Goal: Task Accomplishment & Management: Complete application form

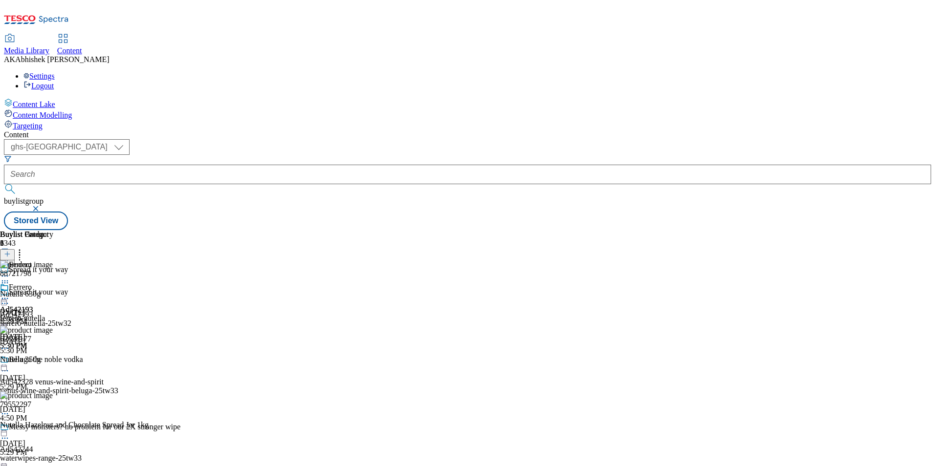
select select "ghs-[GEOGRAPHIC_DATA]"
click at [4, 184] on button "submit" at bounding box center [11, 189] width 14 height 10
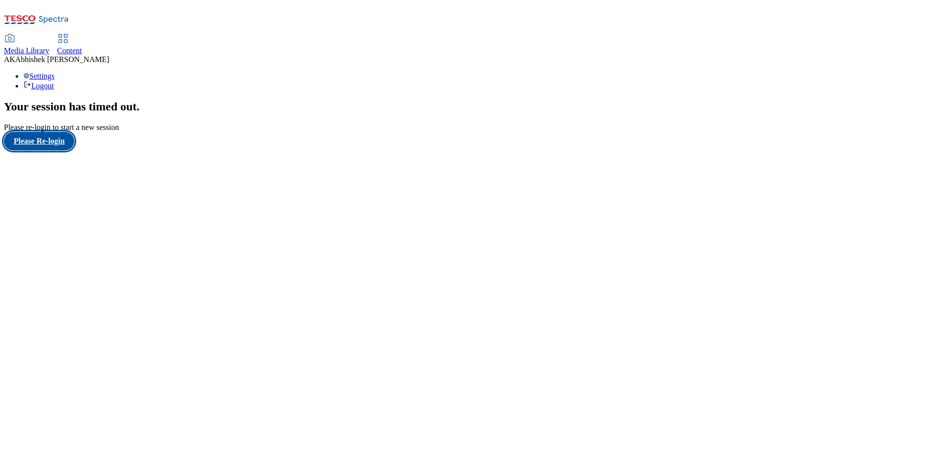
click at [43, 151] on button "Please Re-login" at bounding box center [39, 141] width 70 height 19
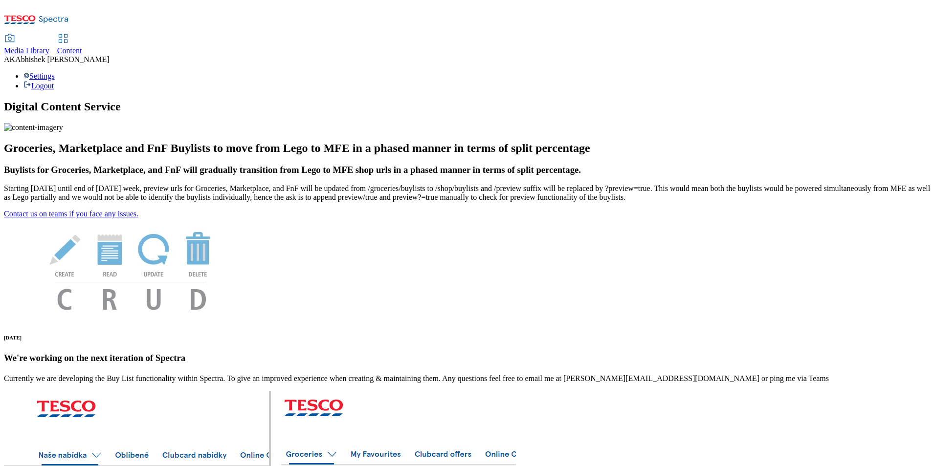
click at [82, 46] on span "Content" at bounding box center [69, 50] width 25 height 8
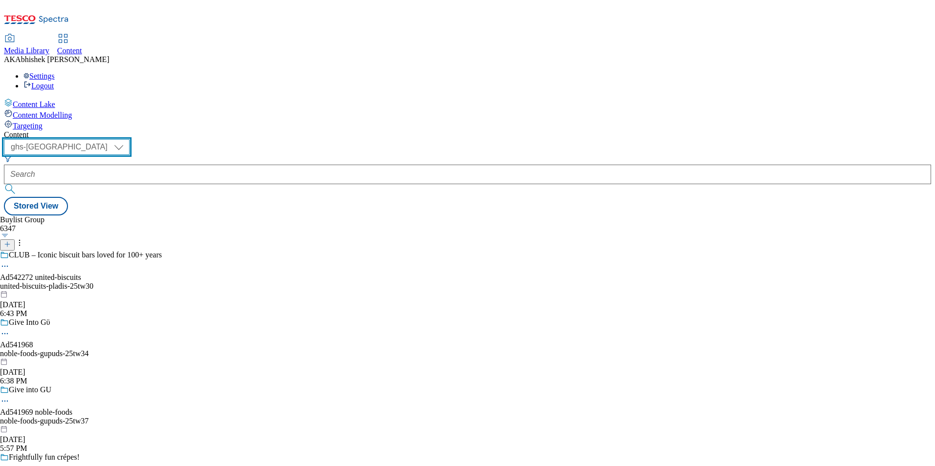
click at [130, 139] on select "ghs-roi ghs-[GEOGRAPHIC_DATA]" at bounding box center [67, 147] width 126 height 16
select select "ghs-roi"
click at [127, 139] on select "ghs-roi ghs-uk" at bounding box center [67, 147] width 126 height 16
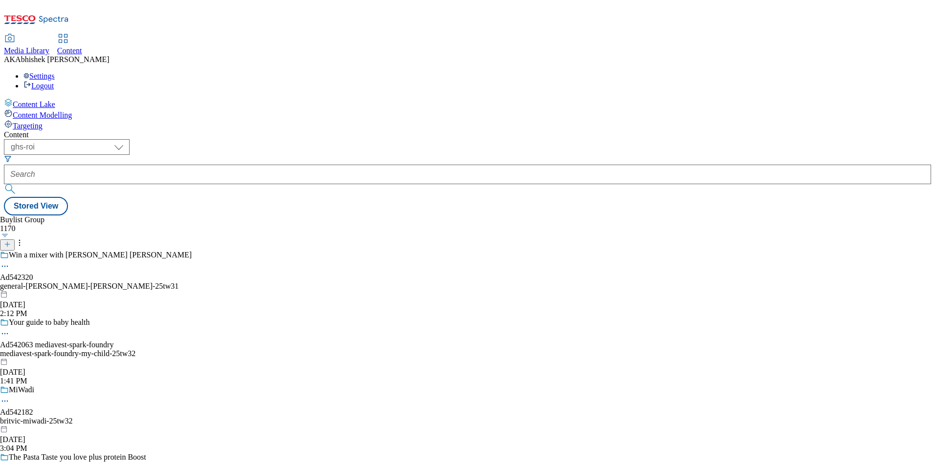
click at [15, 240] on button at bounding box center [7, 245] width 15 height 11
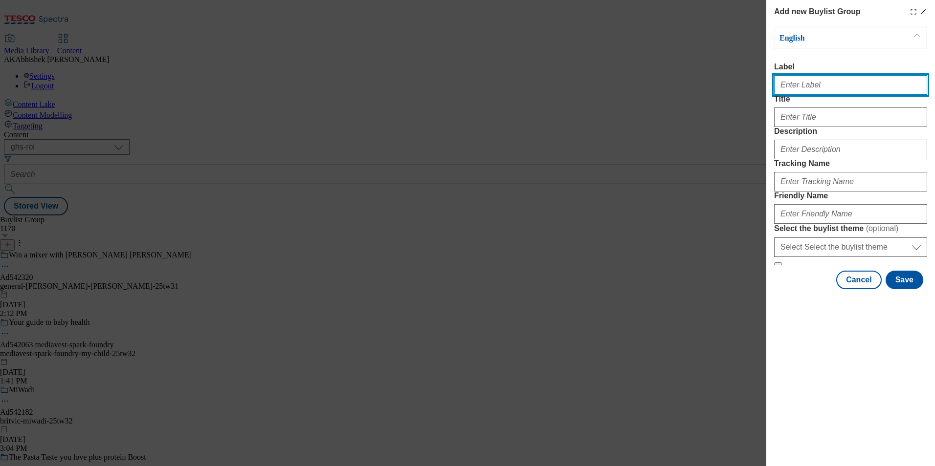
click at [801, 91] on input "Label" at bounding box center [850, 85] width 153 height 20
paste input "542387"
type input "Ad542387"
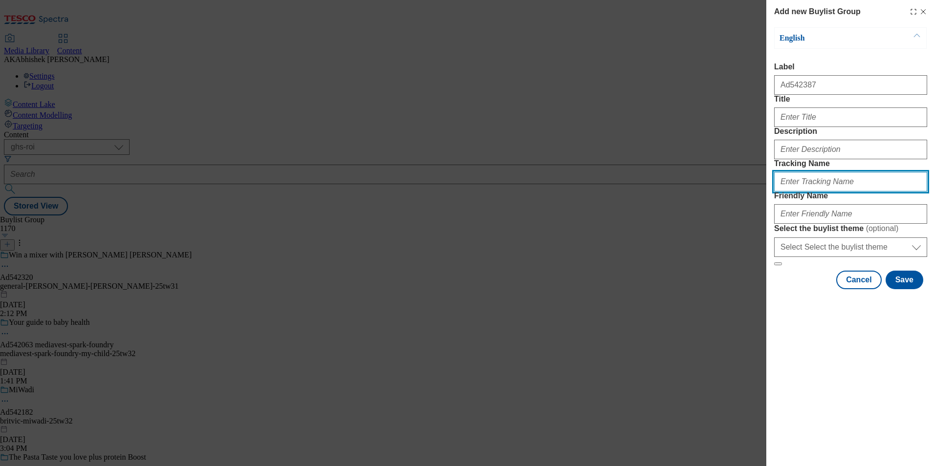
click at [821, 192] on input "Tracking Name" at bounding box center [850, 182] width 153 height 20
paste input "542387"
type input "DH_AD542387"
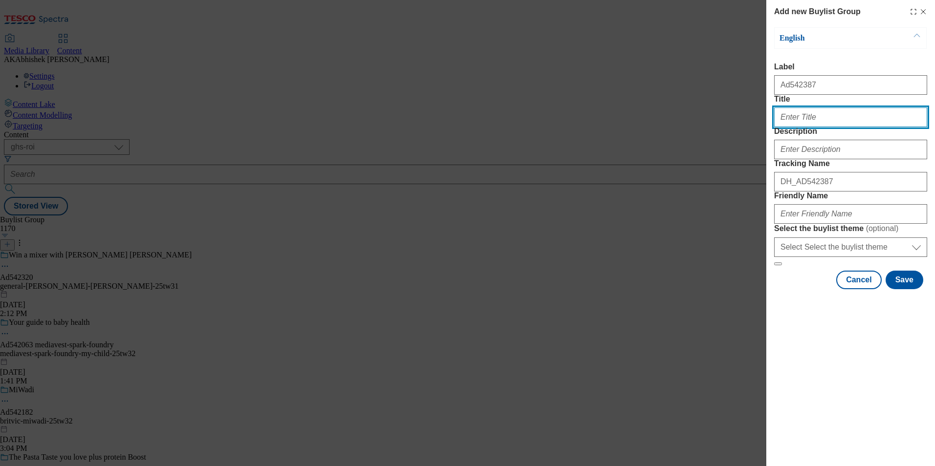
click at [800, 127] on input "Title" at bounding box center [850, 118] width 153 height 20
drag, startPoint x: 802, startPoint y: 134, endPoint x: 811, endPoint y: 137, distance: 9.7
click at [802, 127] on input "Curry in night" at bounding box center [850, 118] width 153 height 20
type input "Curry night in"
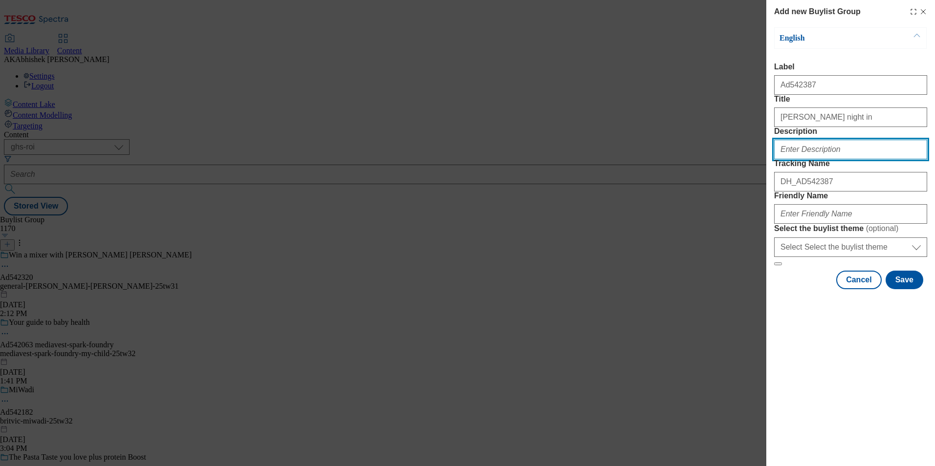
click at [818, 159] on input "Description" at bounding box center [850, 150] width 153 height 20
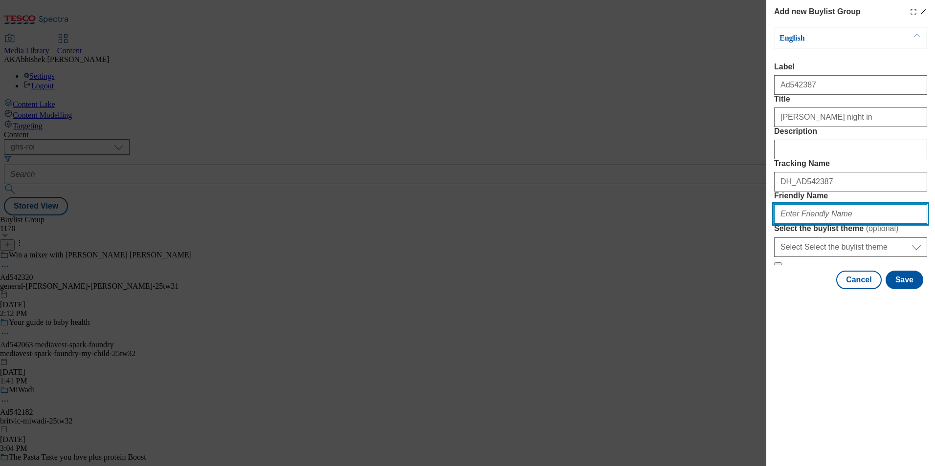
click at [833, 224] on input "Friendly Name" at bounding box center [850, 214] width 153 height 20
paste input "AB World Foods"
click at [783, 224] on input "AB World Foods" at bounding box center [850, 214] width 153 height 20
type input "ab-world-foods-pataks-25tw32"
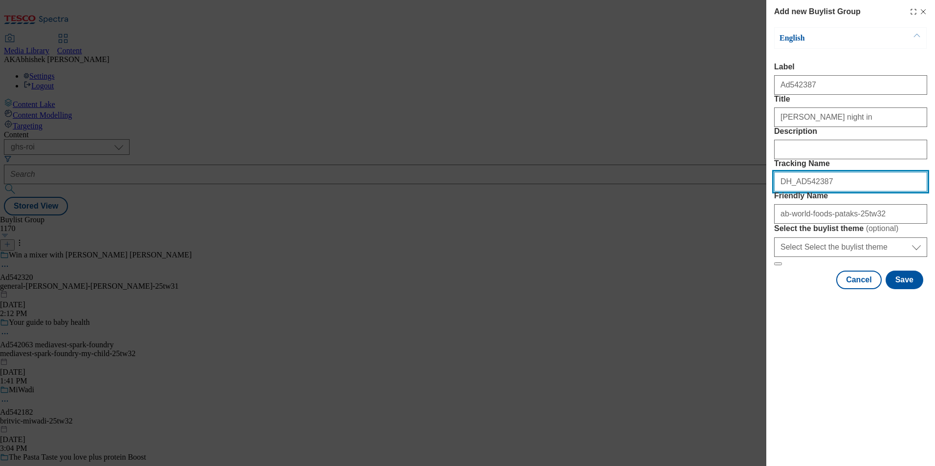
drag, startPoint x: 833, startPoint y: 236, endPoint x: 652, endPoint y: 231, distance: 181.4
click at [652, 231] on div "Add new Buylist Group English Label Ad542387 Title Curry night in Description T…" at bounding box center [467, 233] width 935 height 466
click at [907, 289] on button "Save" at bounding box center [904, 280] width 38 height 19
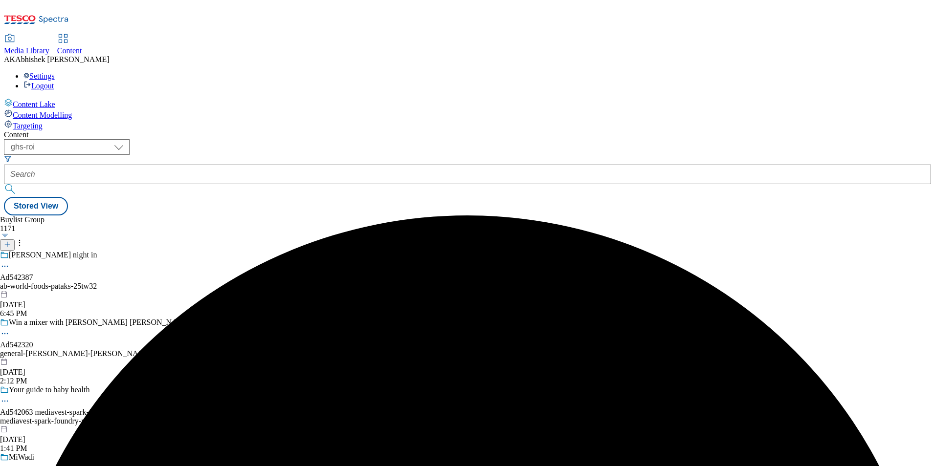
click at [192, 251] on div "Curry night in Ad542387 ab-world-foods-pataks-25tw32 Sep 24, 2025 6:45 PM" at bounding box center [96, 284] width 192 height 67
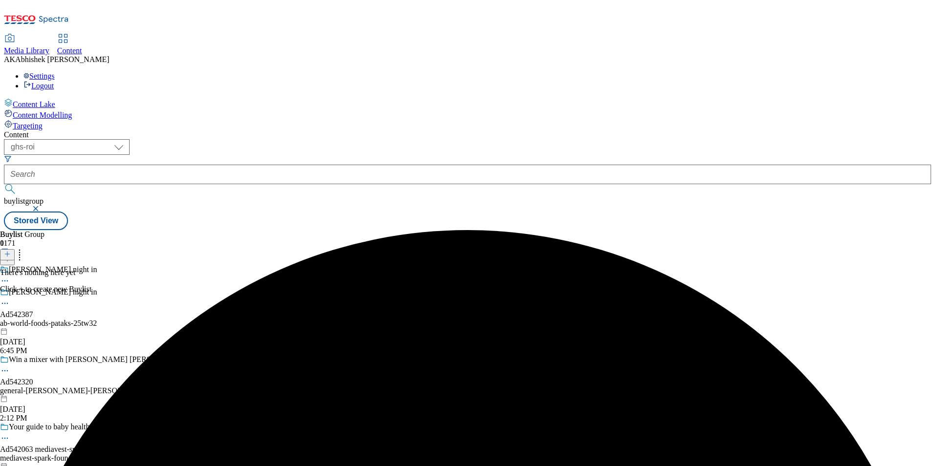
click at [11, 251] on icon at bounding box center [7, 254] width 7 height 7
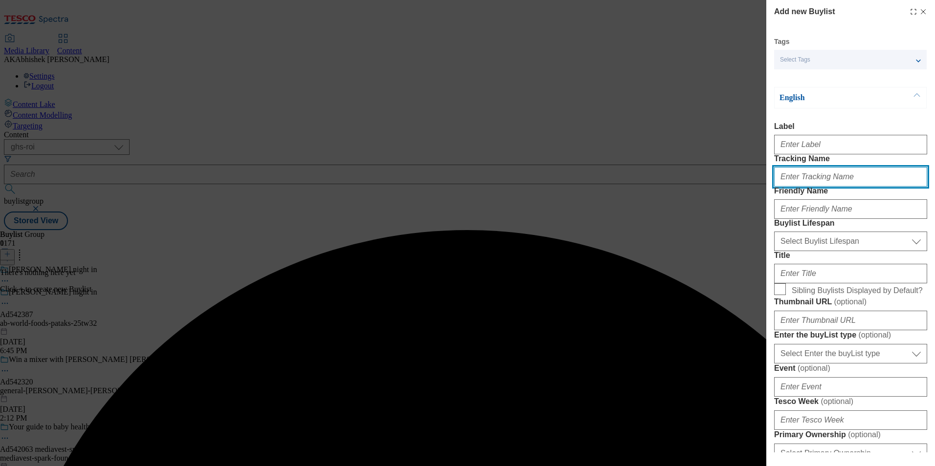
click at [816, 187] on input "Tracking Name" at bounding box center [850, 177] width 153 height 20
paste input "DH_AD542387"
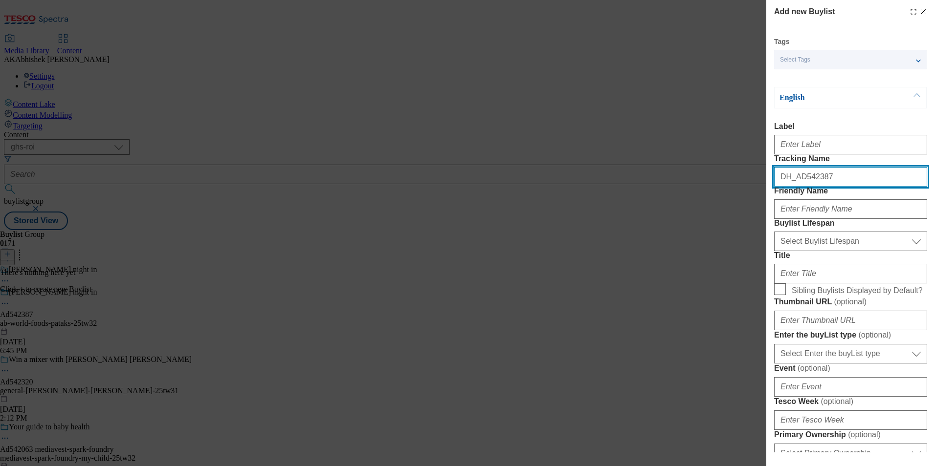
click at [799, 187] on input "DH_AD542387" at bounding box center [850, 177] width 153 height 20
type input "DH_AD542387"
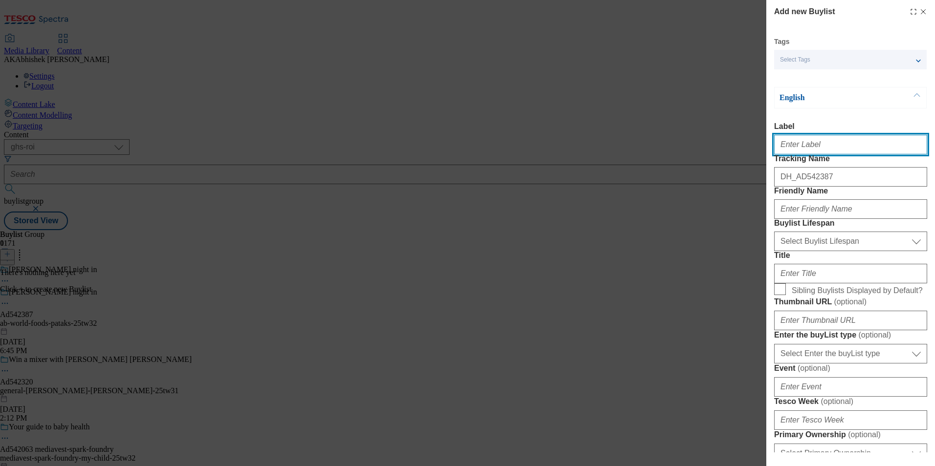
click at [793, 147] on input "Label" at bounding box center [850, 145] width 153 height 20
paste input "542387"
type input "Ad542387"
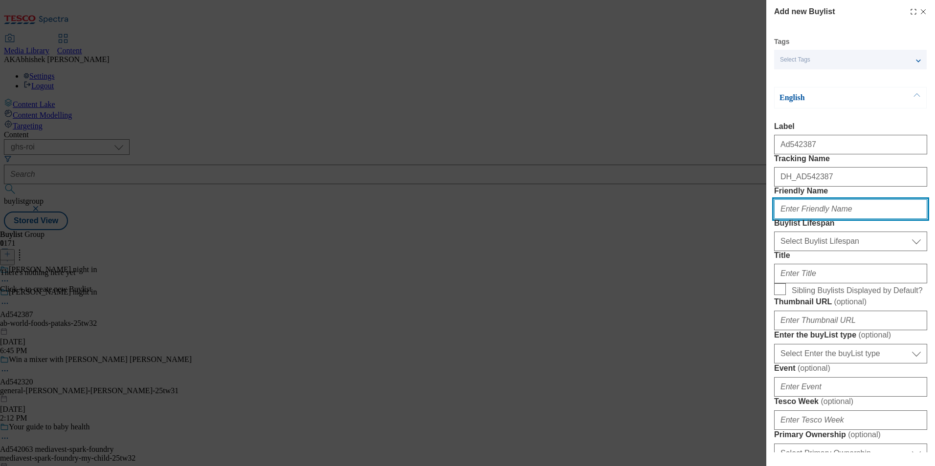
paste input "ab-world-foods"
type input "ab-world-foods"
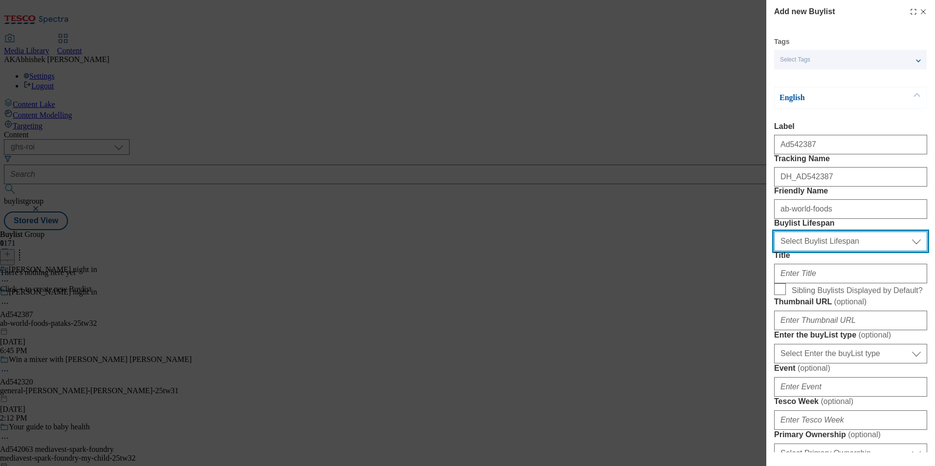
click at [801, 251] on select "Select Buylist Lifespan evergreen seasonal tactical" at bounding box center [850, 242] width 153 height 20
select select "tactical"
click at [774, 251] on select "Select Buylist Lifespan evergreen seasonal tactical" at bounding box center [850, 242] width 153 height 20
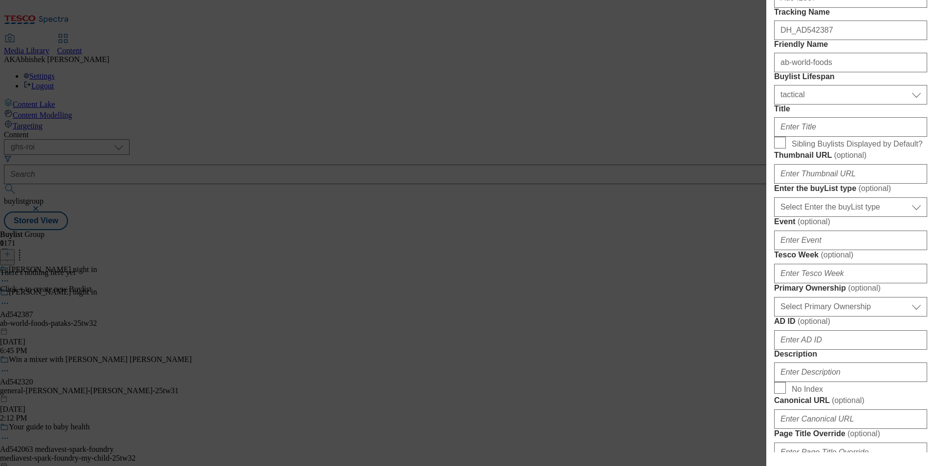
click at [818, 137] on div "Modal" at bounding box center [850, 124] width 153 height 23
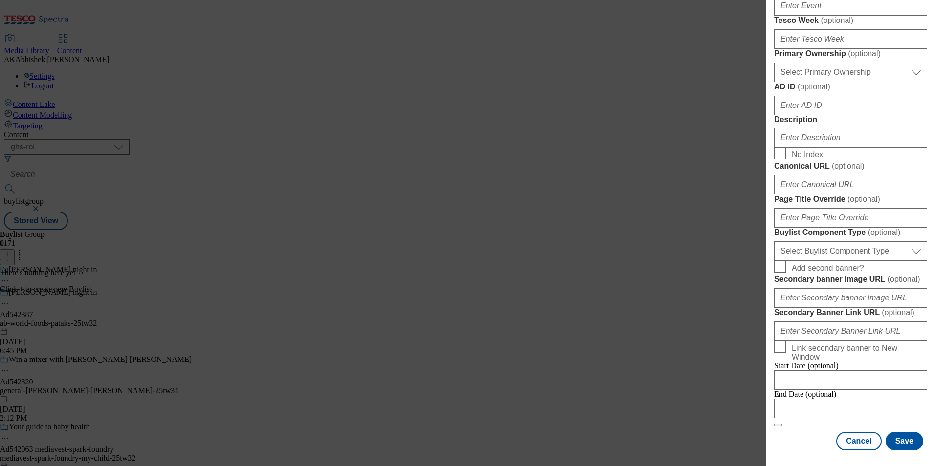
click at [840, 193] on form "Label Ad542387 Tracking Name DH_AD542387 Friendly Name ab-world-foods Buylist L…" at bounding box center [850, 84] width 153 height 686
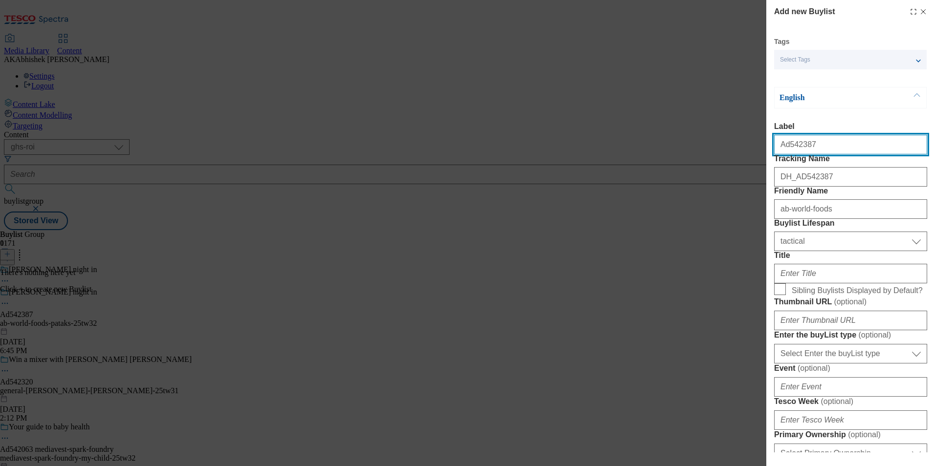
click at [819, 153] on input "Ad542387" at bounding box center [850, 145] width 153 height 20
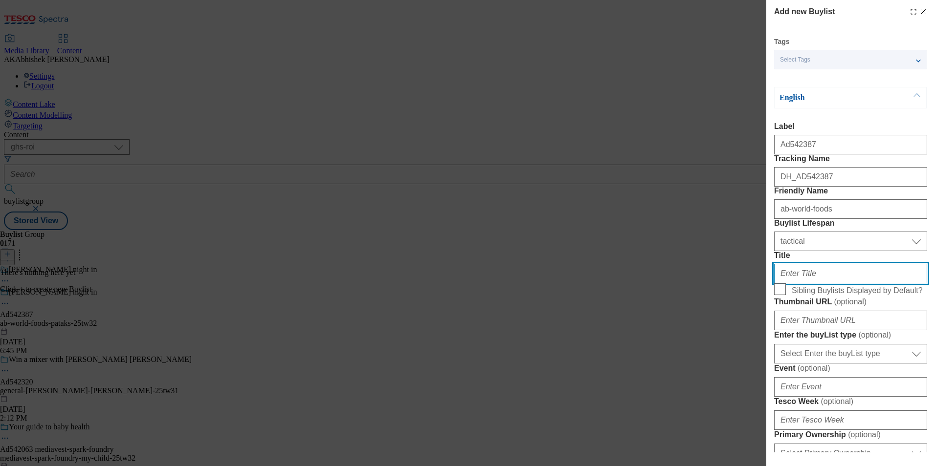
click at [816, 284] on input "Title" at bounding box center [850, 274] width 153 height 20
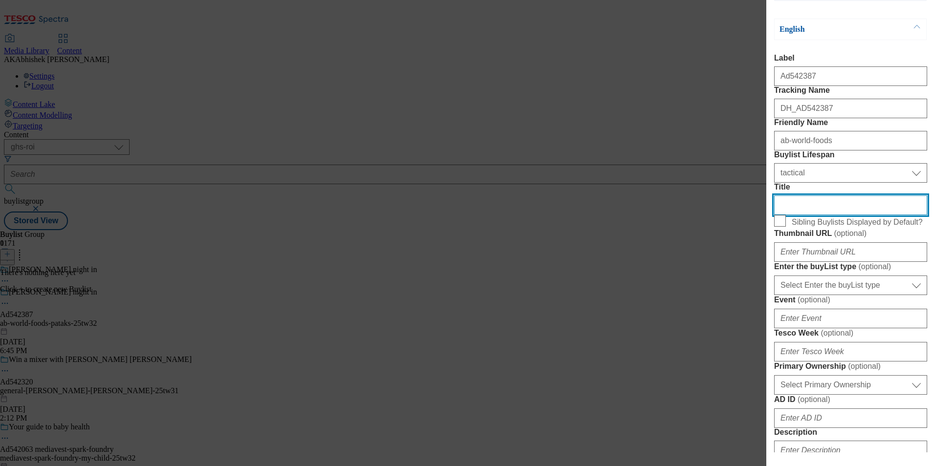
scroll to position [244, 0]
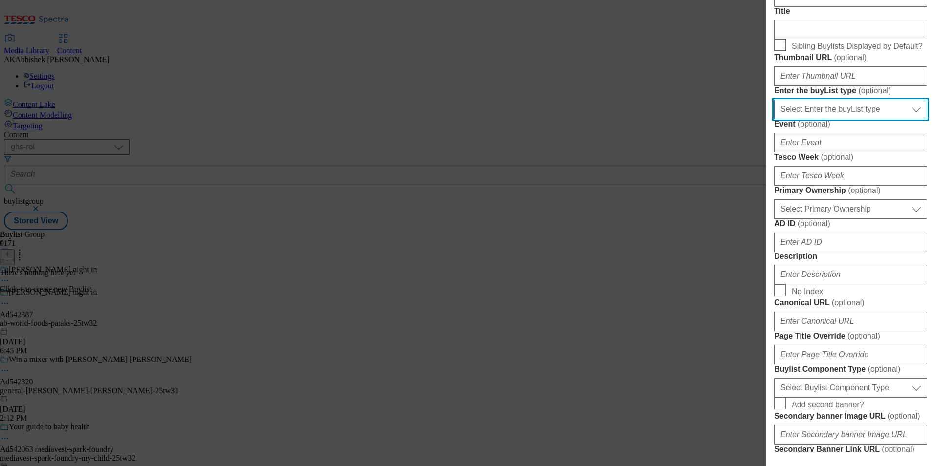
drag, startPoint x: 843, startPoint y: 218, endPoint x: 848, endPoint y: 219, distance: 5.1
click at [843, 119] on select "Select Enter the buyList type event supplier funded long term >4 weeks supplier…" at bounding box center [850, 110] width 153 height 20
select select "supplier funded short term 1-3 weeks"
click at [774, 119] on select "Select Enter the buyList type event supplier funded long term >4 weeks supplier…" at bounding box center [850, 110] width 153 height 20
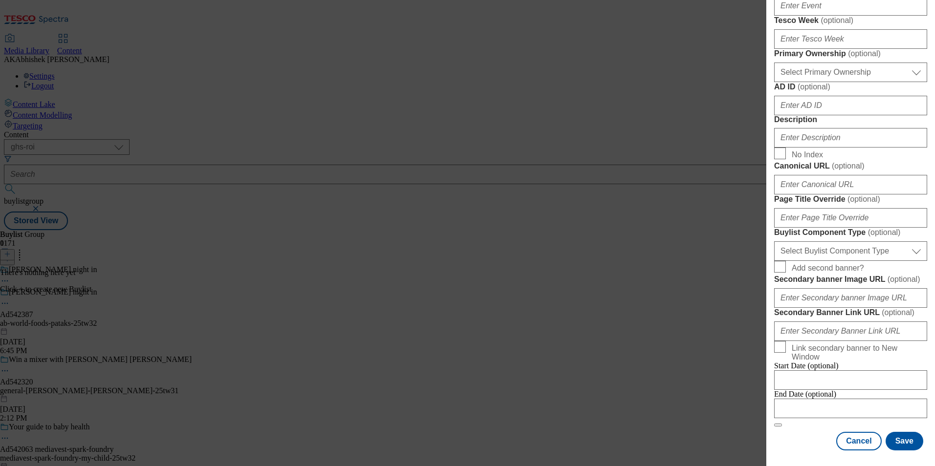
scroll to position [391, 0]
click at [823, 49] on input "Tesco Week ( optional )" at bounding box center [850, 39] width 153 height 20
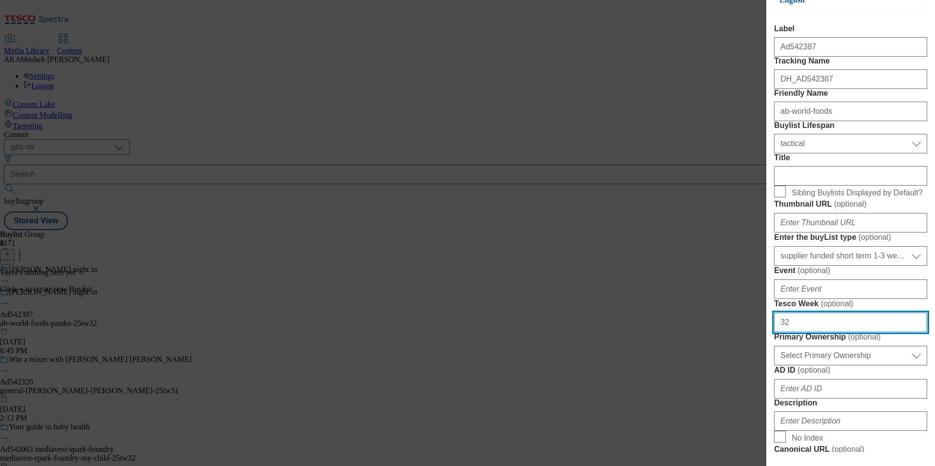
scroll to position [0, 0]
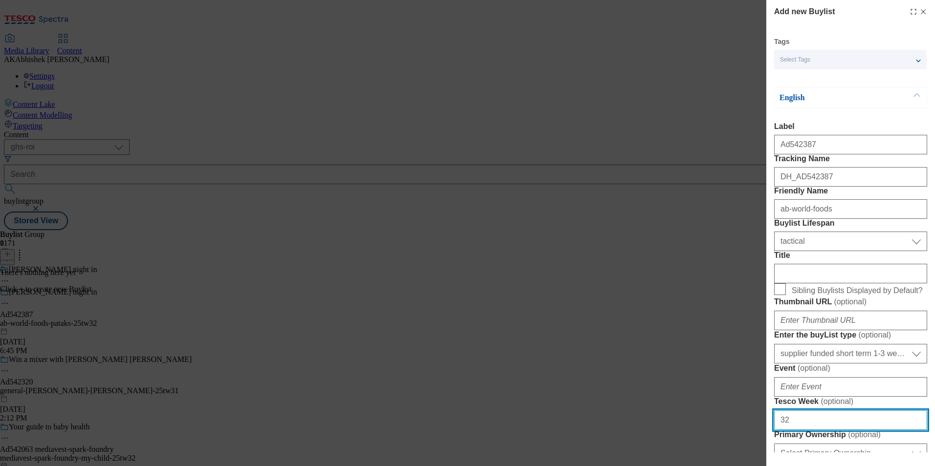
type input "32"
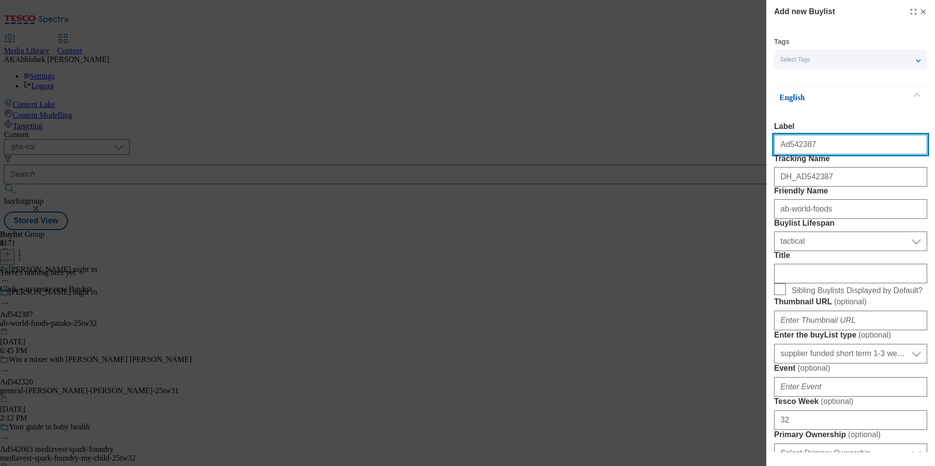
drag, startPoint x: 786, startPoint y: 148, endPoint x: 874, endPoint y: 142, distance: 88.6
click at [874, 142] on input "Ad542387" at bounding box center [850, 145] width 153 height 20
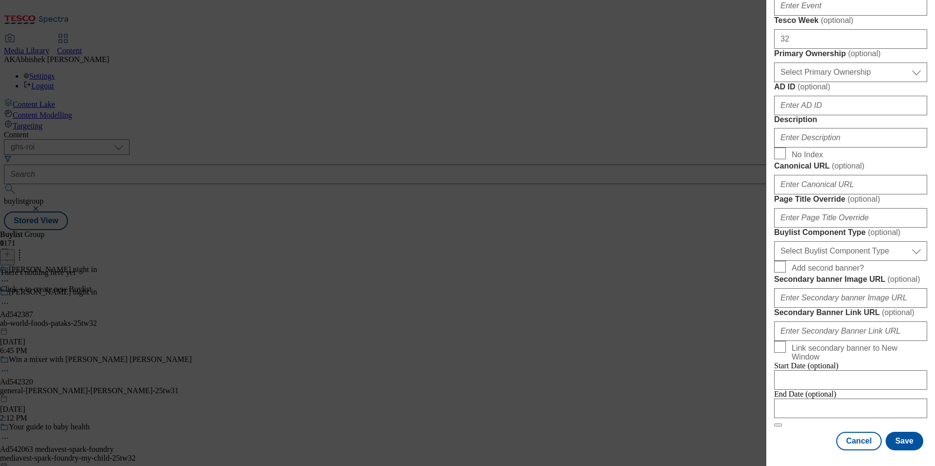
scroll to position [587, 0]
click at [796, 96] on input "AD ID ( optional )" at bounding box center [850, 106] width 153 height 20
paste input "542387"
type input "542387"
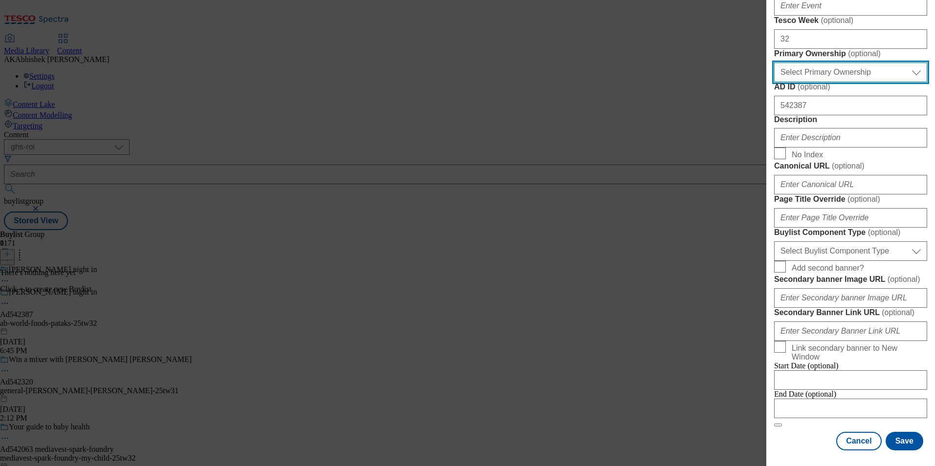
click at [832, 82] on select "Select Primary Ownership tesco dunnhumby" at bounding box center [850, 73] width 153 height 20
select select "dunnhumby"
click at [774, 82] on select "Select Primary Ownership tesco dunnhumby" at bounding box center [850, 73] width 153 height 20
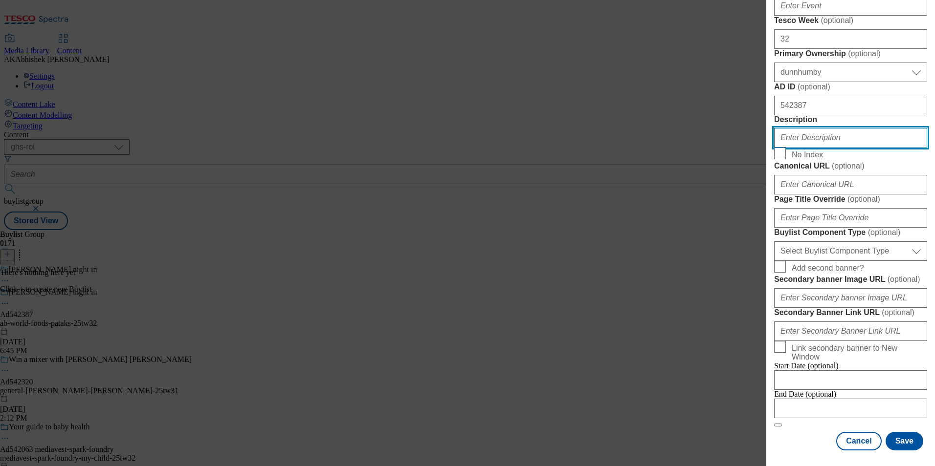
click at [815, 148] on input "Description" at bounding box center [850, 138] width 153 height 20
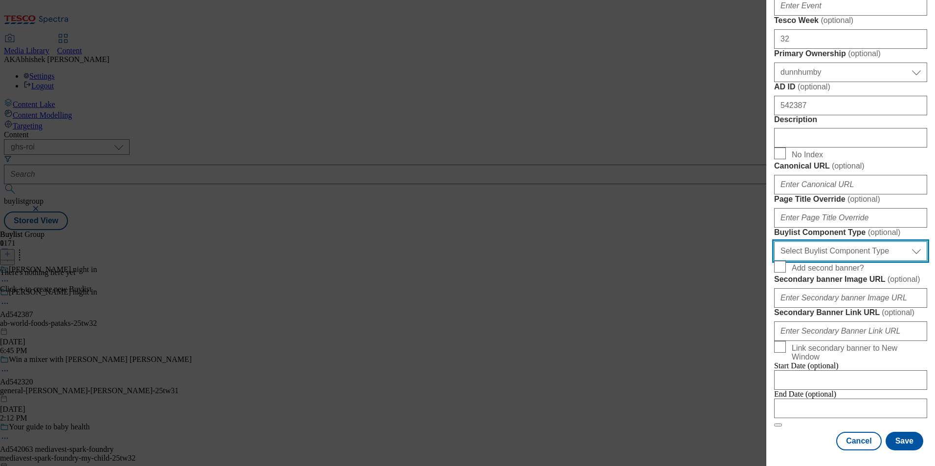
click at [844, 241] on select "Select Buylist Component Type Banner Competition Header Meal" at bounding box center [850, 251] width 153 height 20
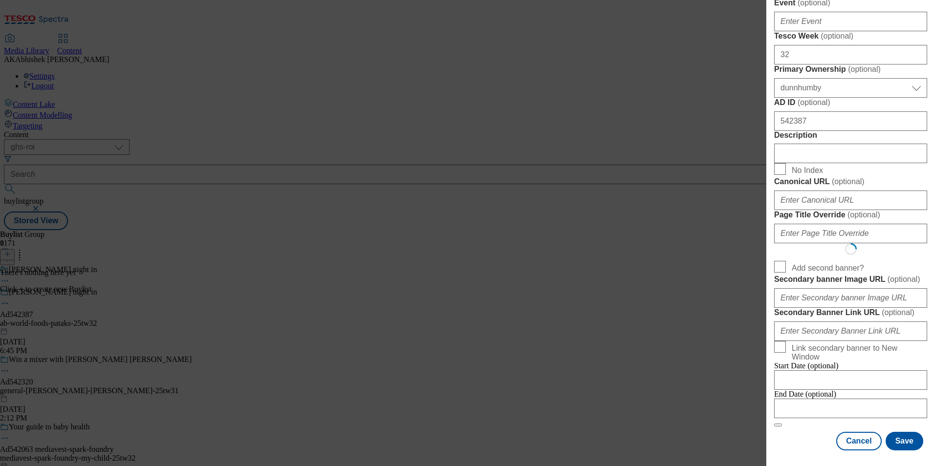
select select "Banner"
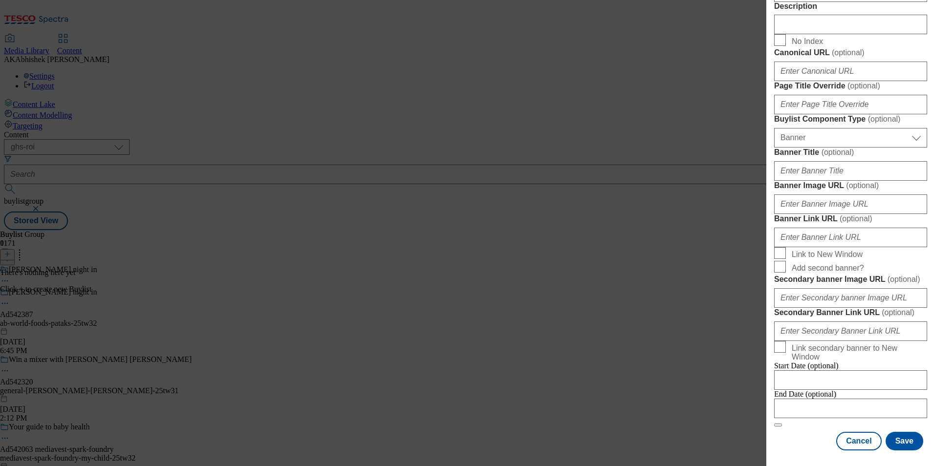
scroll to position [912, 0]
click at [868, 405] on input "Modal" at bounding box center [850, 409] width 153 height 20
select select "2025"
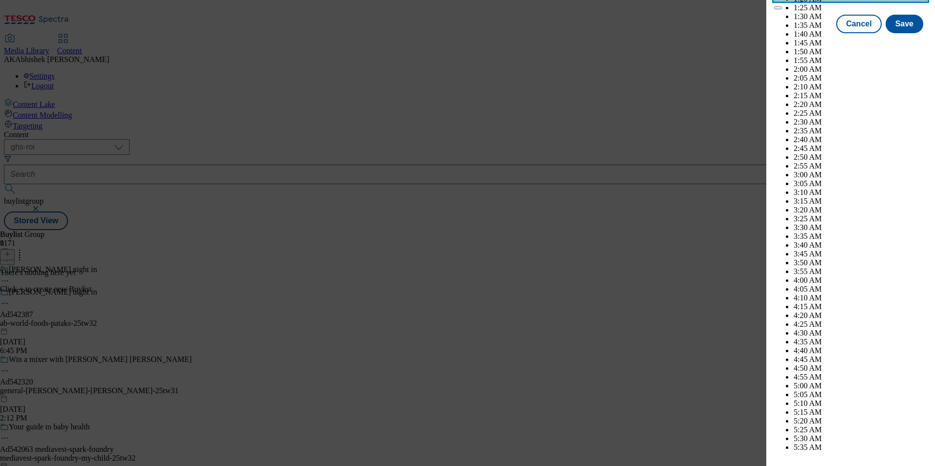
scroll to position [4064, 0]
select select "December"
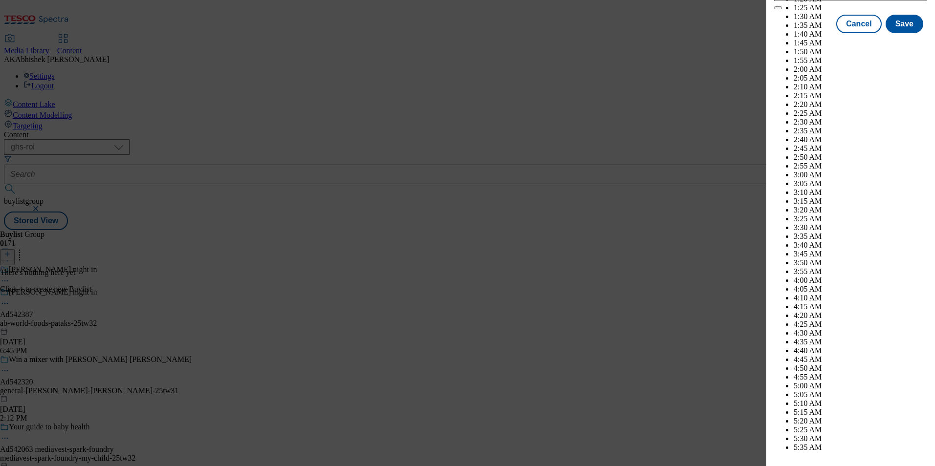
select select "2026"
select select "January"
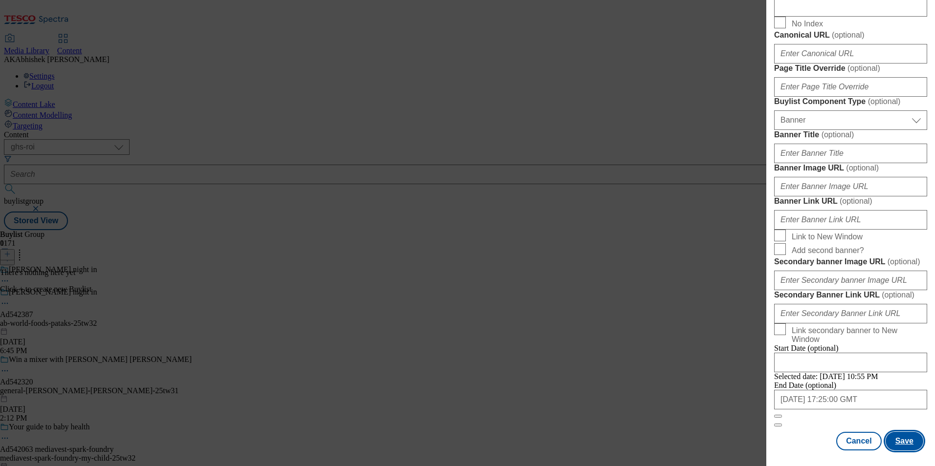
click at [897, 444] on button "Save" at bounding box center [904, 441] width 38 height 19
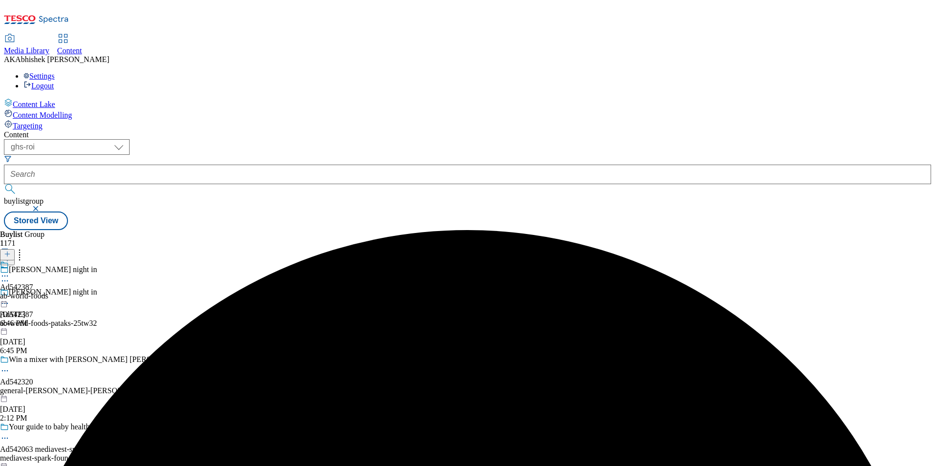
click at [48, 292] on div "ab-world-foods" at bounding box center [24, 296] width 48 height 9
click at [11, 251] on icon at bounding box center [7, 254] width 7 height 7
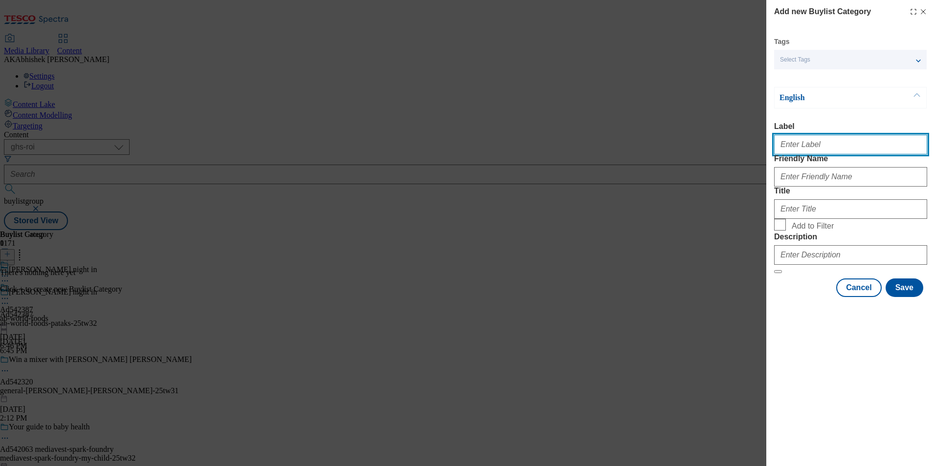
click at [812, 146] on input "Label" at bounding box center [850, 145] width 153 height 20
paste input "542387"
type input "Ad542387"
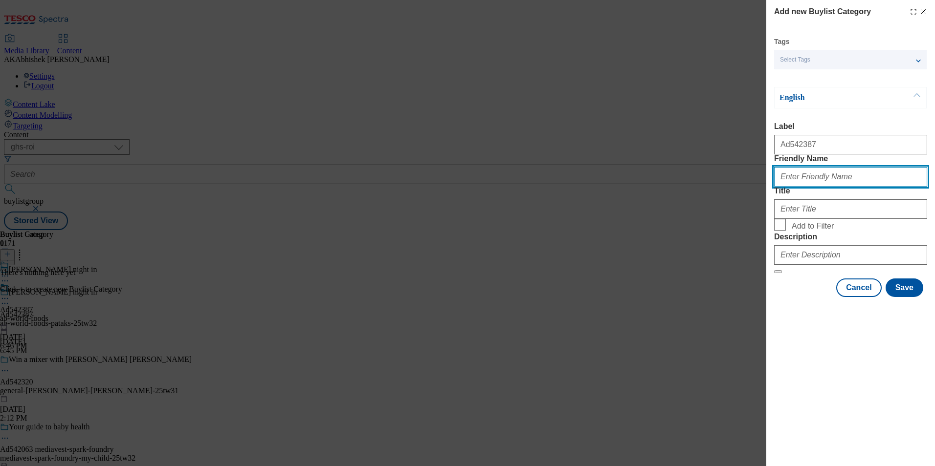
paste input "ab-world-foods"
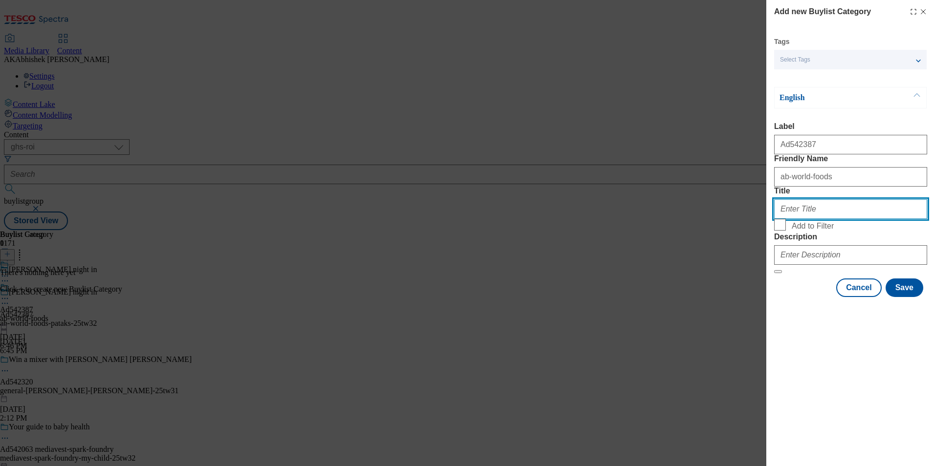
click at [811, 219] on input "Title" at bounding box center [850, 209] width 153 height 20
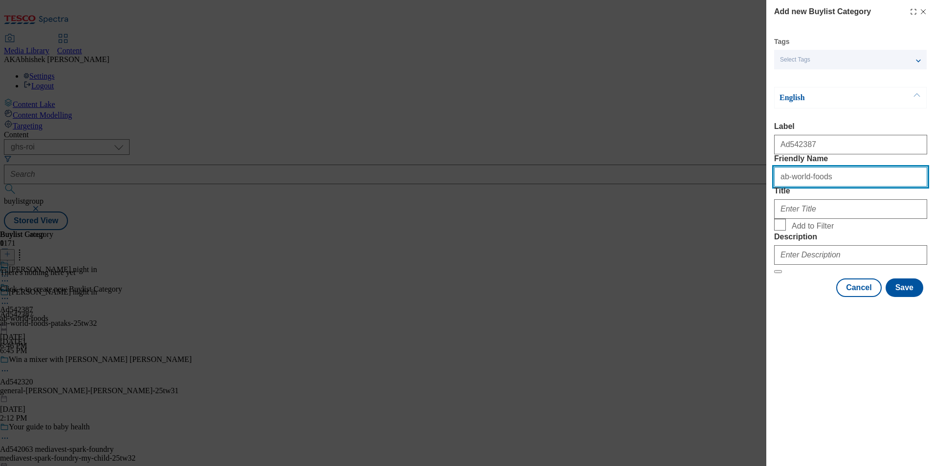
drag, startPoint x: 842, startPoint y: 193, endPoint x: 590, endPoint y: 192, distance: 251.7
click at [590, 192] on div "Add new Buylist Category Tags Select Tags fnf marketplace whoosh ghs English La…" at bounding box center [467, 233] width 935 height 466
paste input "-pataks"
type input "ab-world-foods-pataks"
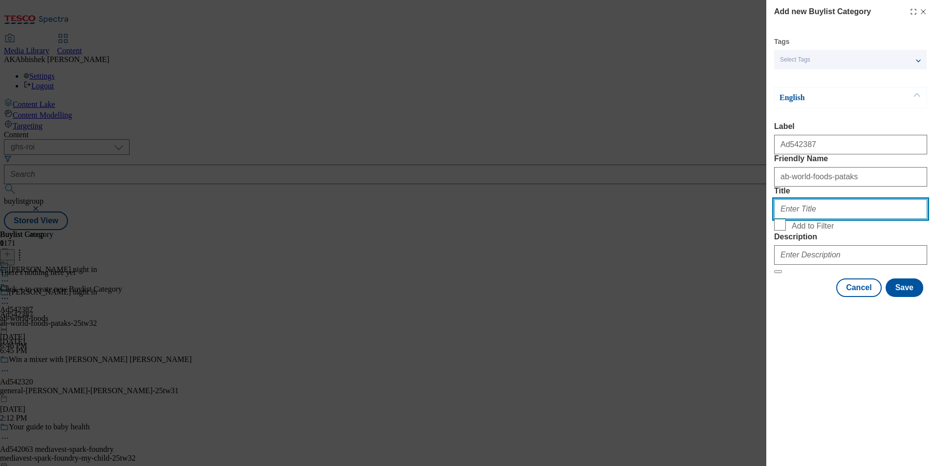
click at [829, 219] on input "Title" at bounding box center [850, 209] width 153 height 20
paste input "AB World Foods ROI"
type input "AB World Foods ROI"
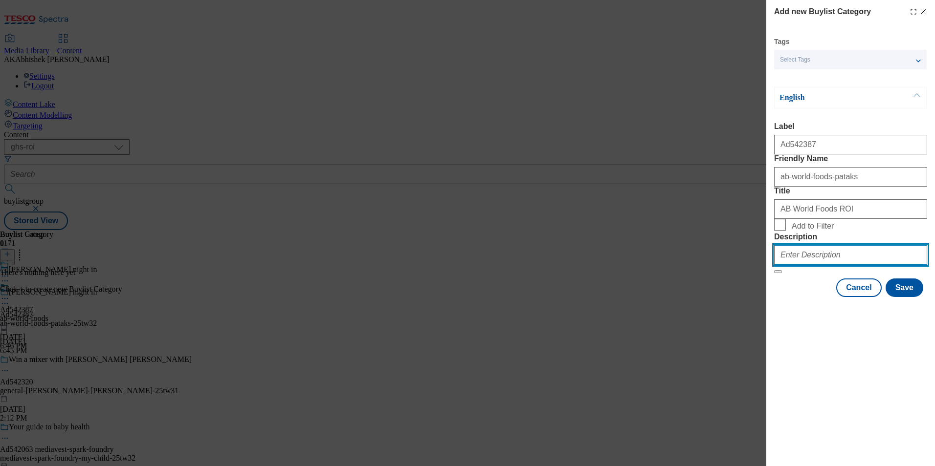
click at [848, 265] on input "Description" at bounding box center [850, 255] width 153 height 20
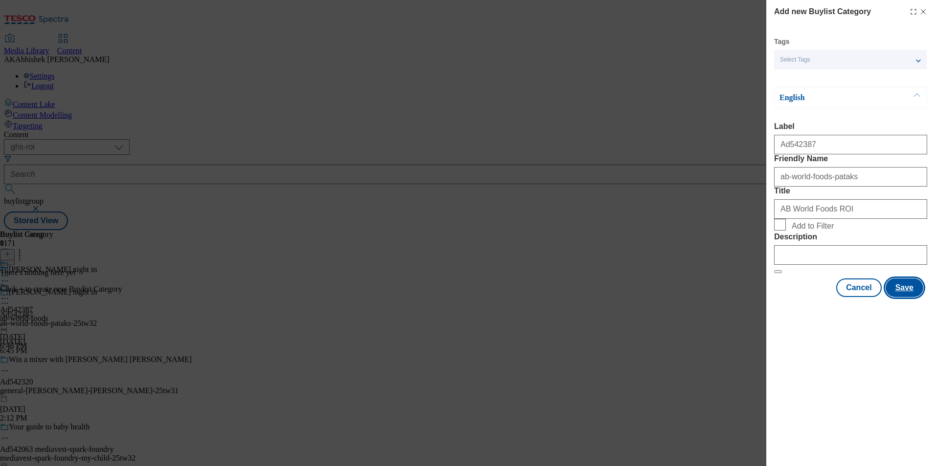
click at [914, 297] on button "Save" at bounding box center [904, 288] width 38 height 19
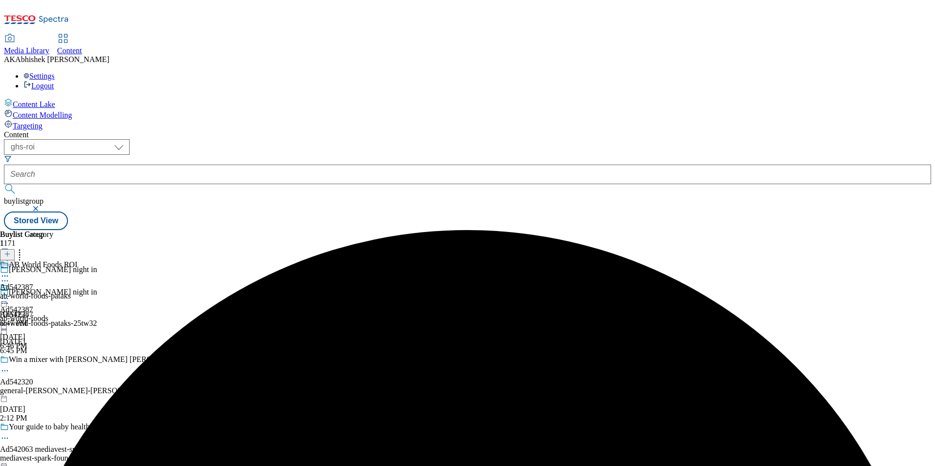
click at [77, 292] on div "ab-world-foods-pataks" at bounding box center [38, 296] width 77 height 9
click at [11, 251] on icon at bounding box center [7, 254] width 7 height 7
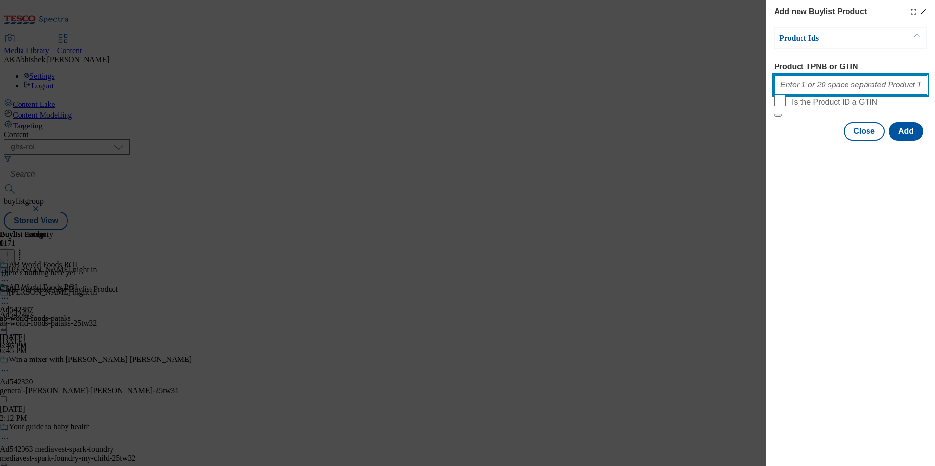
click at [795, 91] on input "Product TPNB or GTIN" at bounding box center [850, 85] width 153 height 20
paste input "91383140"
type input "91383140"
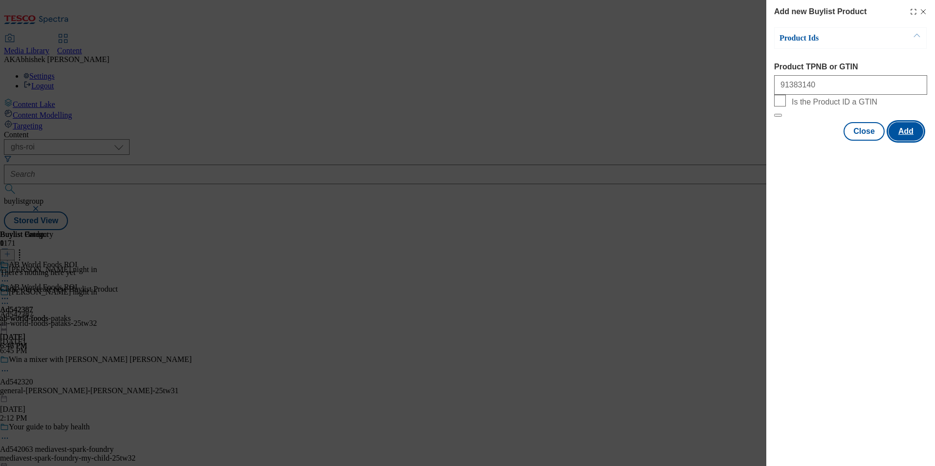
click at [913, 141] on button "Add" at bounding box center [905, 131] width 35 height 19
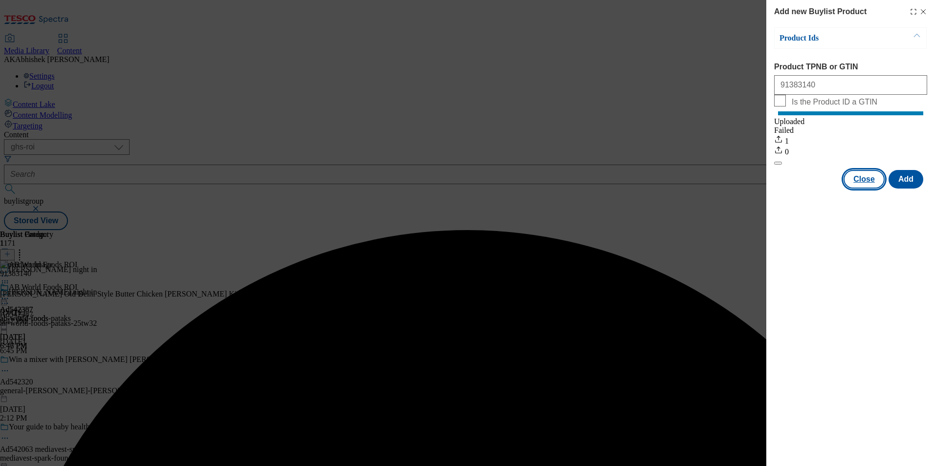
click at [876, 189] on button "Close" at bounding box center [863, 179] width 41 height 19
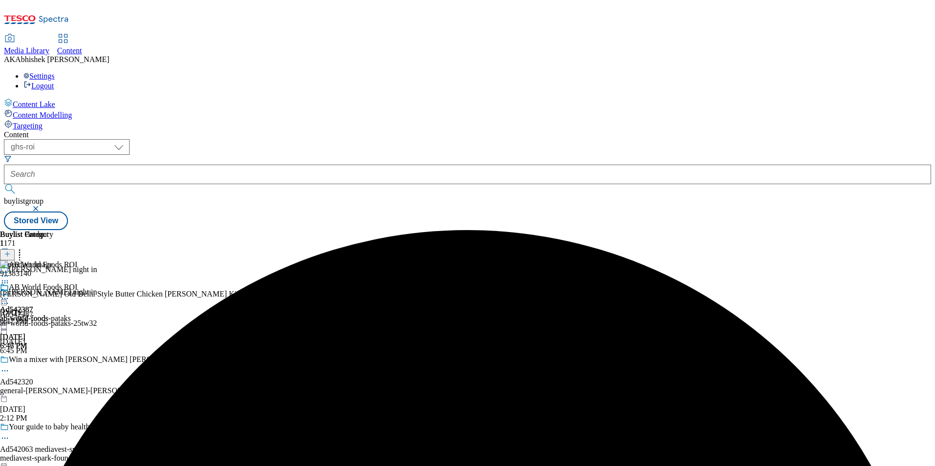
click at [10, 294] on icon at bounding box center [5, 299] width 10 height 10
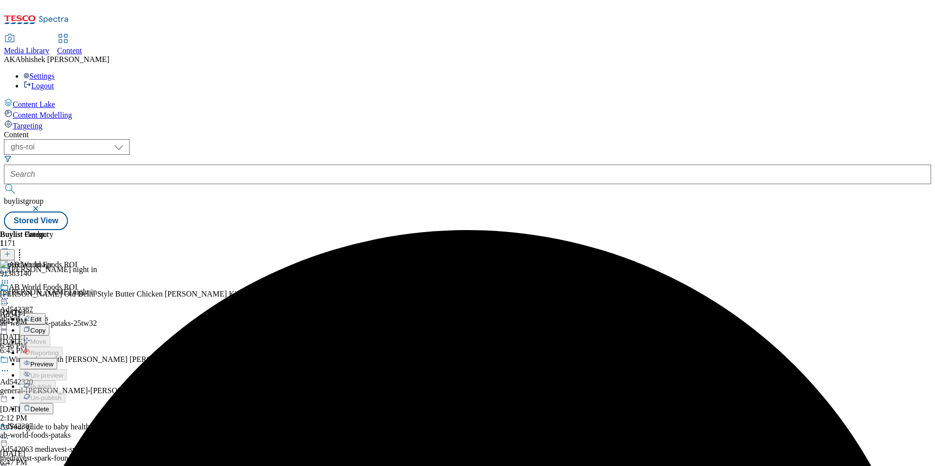
click at [10, 294] on icon at bounding box center [5, 299] width 10 height 10
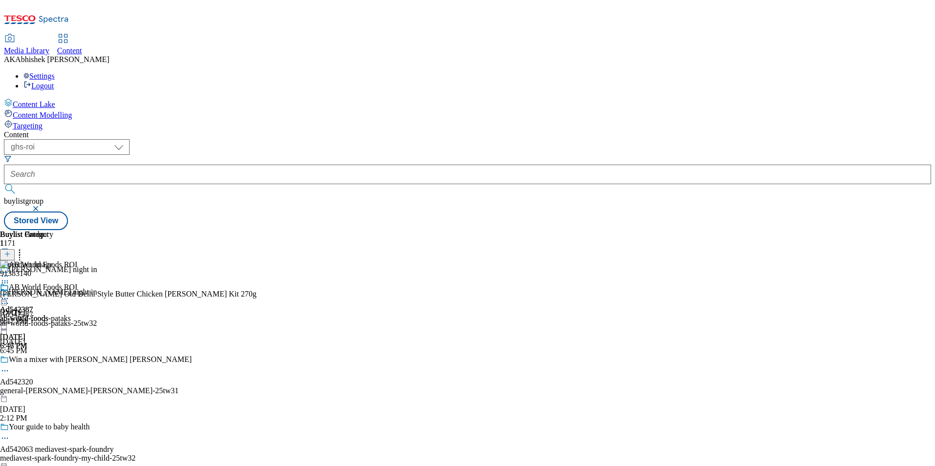
click at [10, 294] on icon at bounding box center [5, 299] width 10 height 10
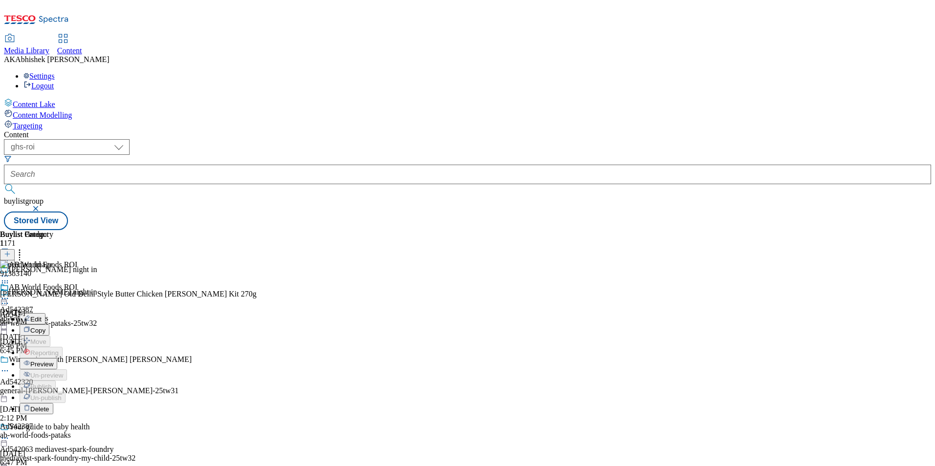
click at [53, 361] on span "Preview" at bounding box center [41, 364] width 23 height 7
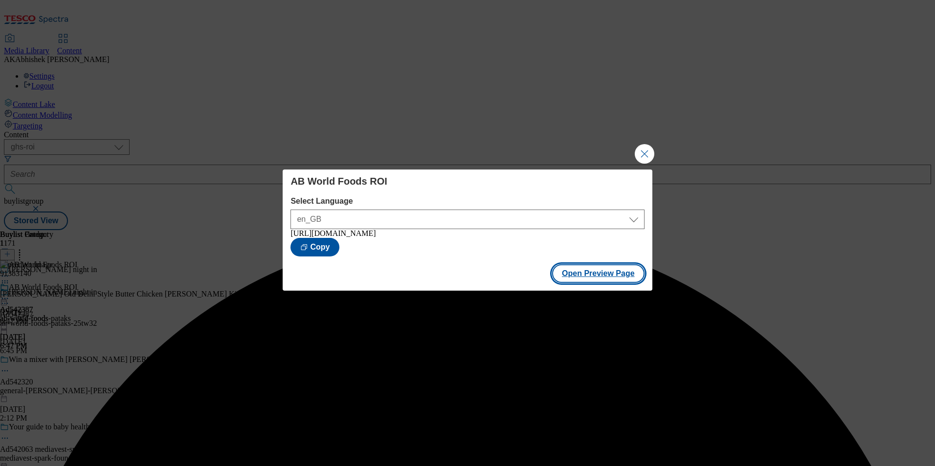
click at [616, 278] on button "Open Preview Page" at bounding box center [598, 273] width 92 height 19
click at [639, 146] on button "Close Modal" at bounding box center [644, 154] width 20 height 20
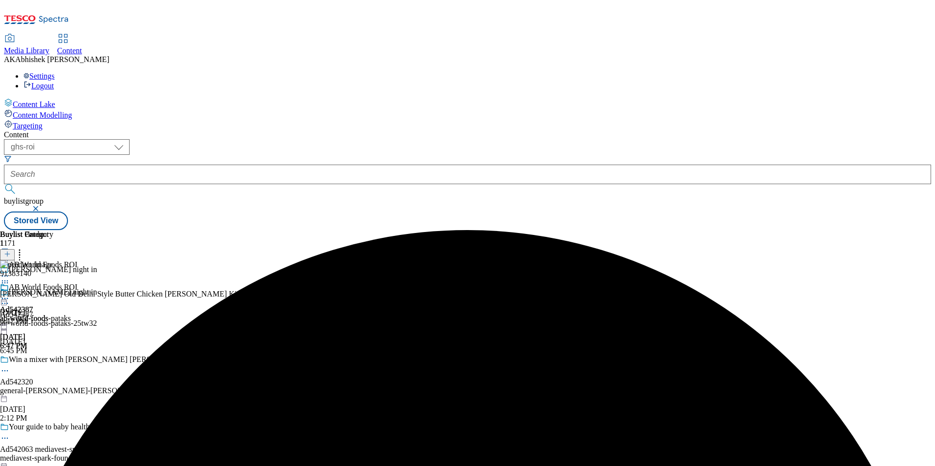
click at [10, 294] on icon at bounding box center [5, 299] width 10 height 10
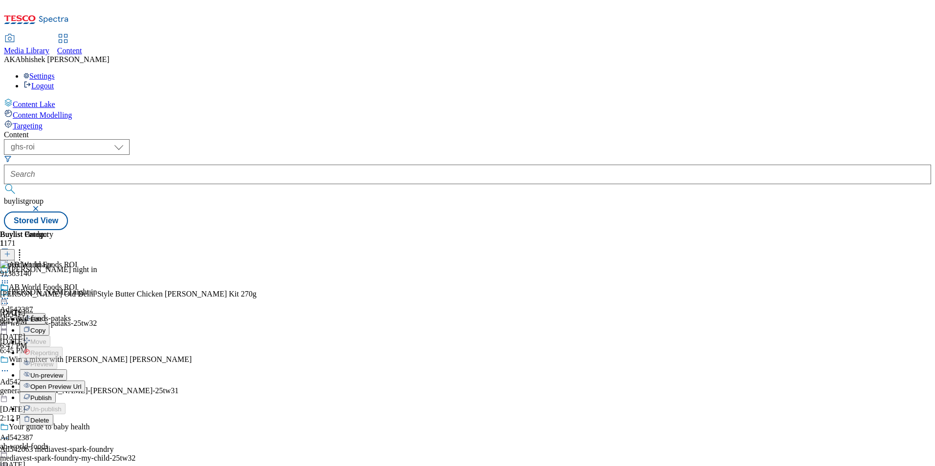
click at [10, 299] on icon at bounding box center [5, 304] width 10 height 10
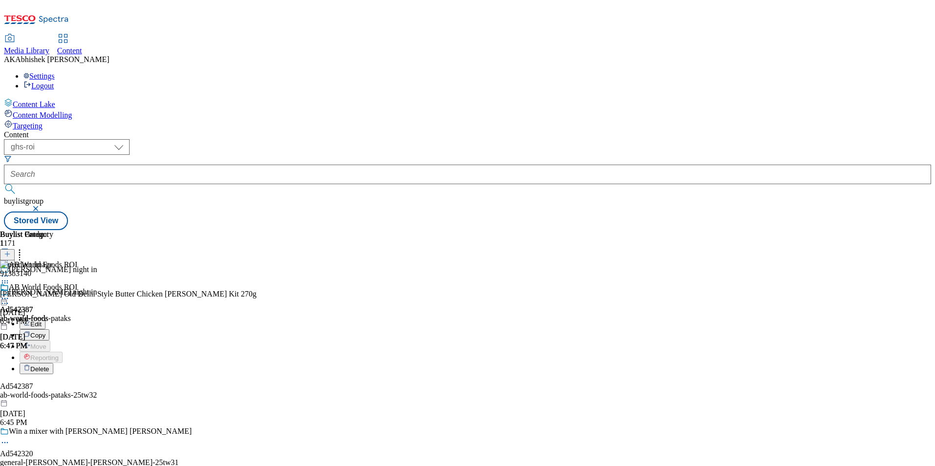
click at [42, 321] on span "Edit" at bounding box center [35, 324] width 11 height 7
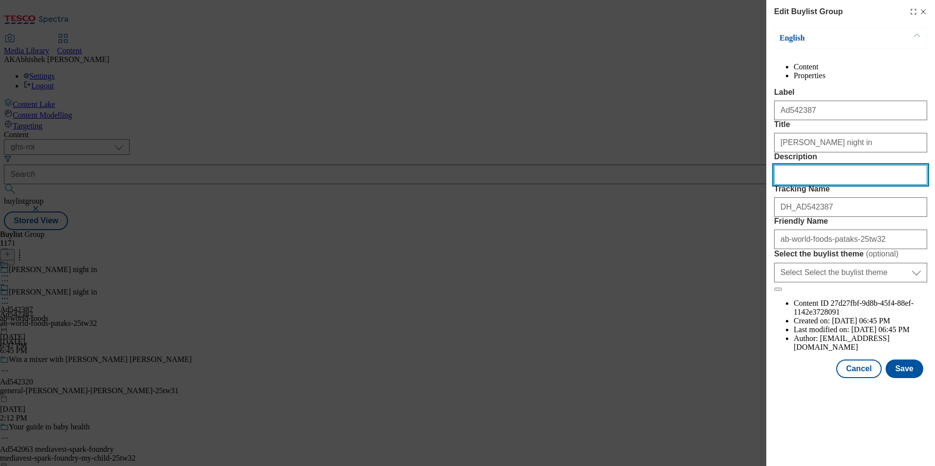
click at [796, 185] on input "Description" at bounding box center [850, 175] width 153 height 20
paste input "Patak's Butter Chicken Curry Kit 270G"
type input "Patak's Butter Chicken Curry Kit 270G"
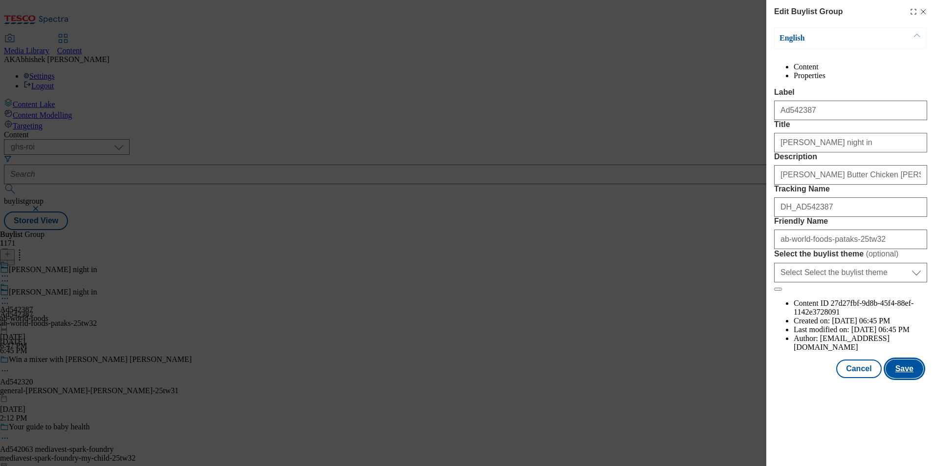
click at [915, 378] on button "Save" at bounding box center [904, 369] width 38 height 19
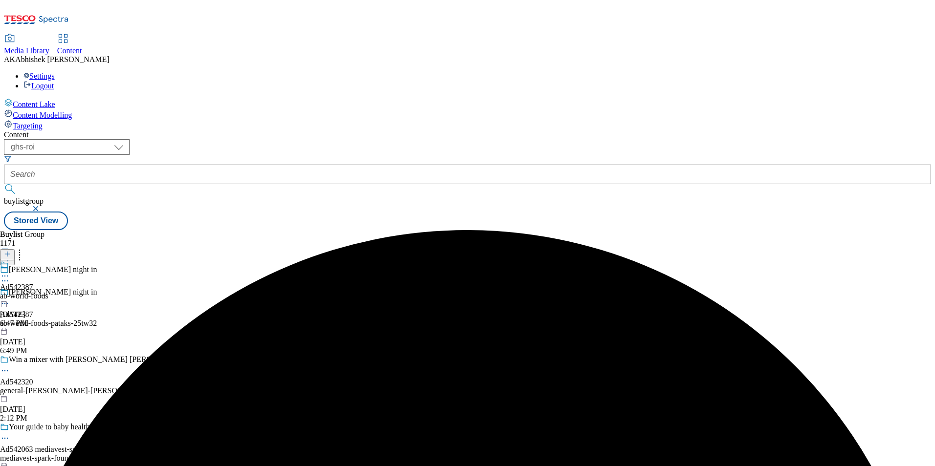
click at [10, 271] on icon at bounding box center [5, 276] width 10 height 10
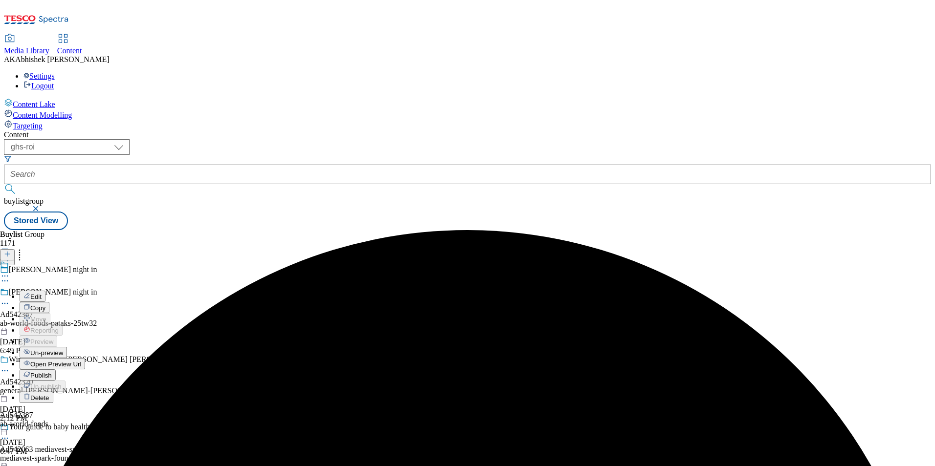
click at [45, 291] on button "Edit" at bounding box center [33, 296] width 26 height 11
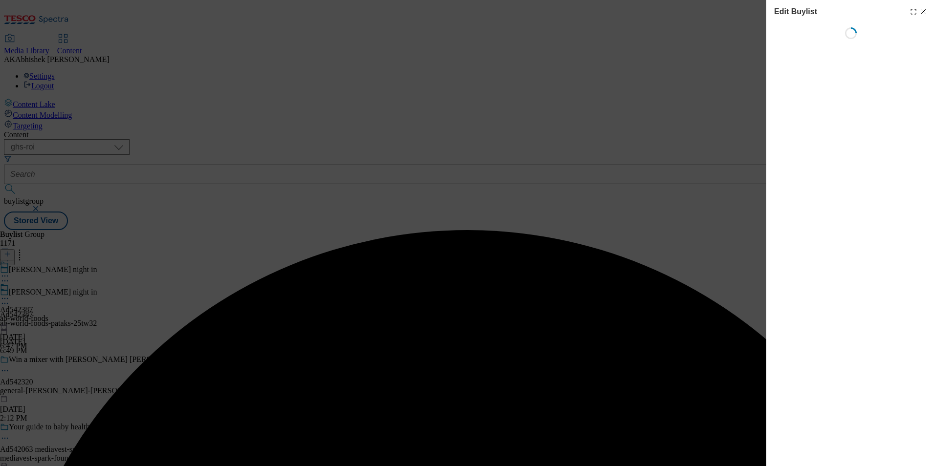
select select "tactical"
select select "supplier funded short term 1-3 weeks"
select select "dunnhumby"
select select "Banner"
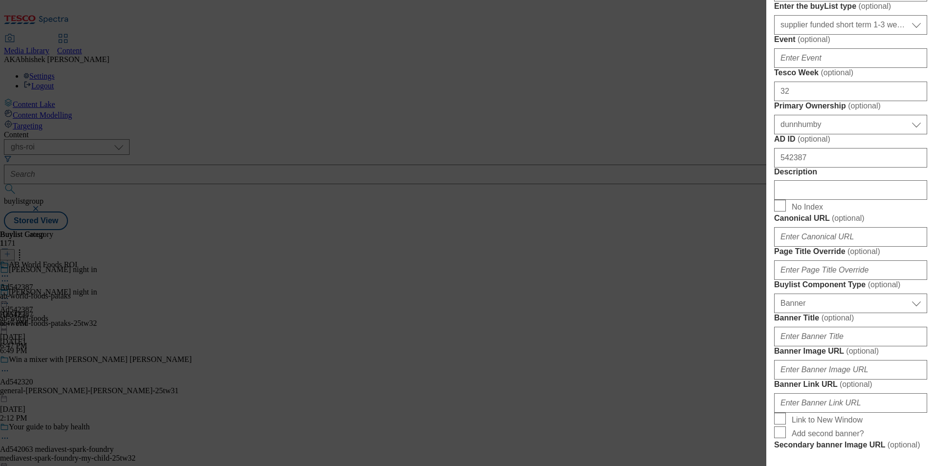
scroll to position [391, 0]
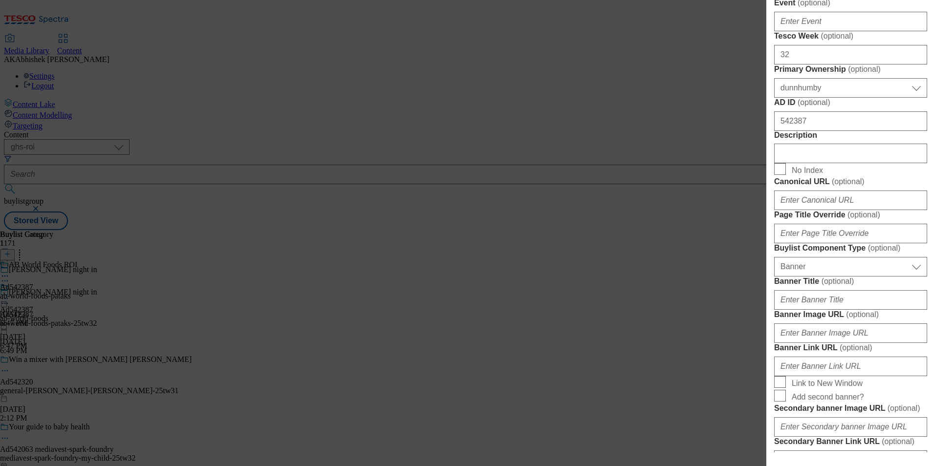
drag, startPoint x: 814, startPoint y: 354, endPoint x: 835, endPoint y: 351, distance: 21.2
click at [814, 163] on div "Modal" at bounding box center [850, 151] width 153 height 23
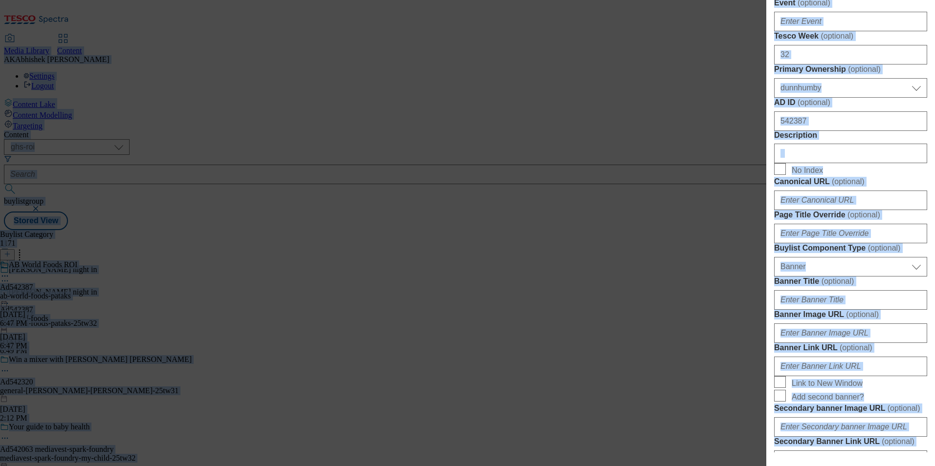
click at [840, 163] on input "Description" at bounding box center [850, 154] width 153 height 20
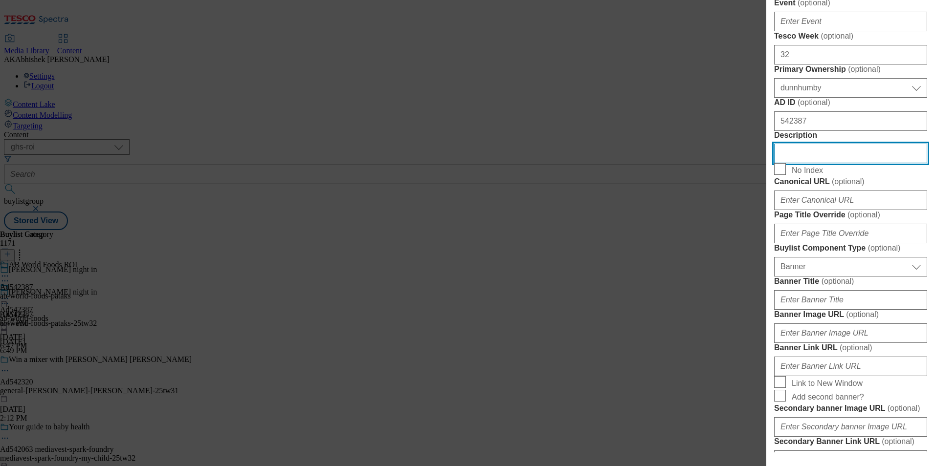
paste input "Patak's Butter Chicken Curry Kit 270G"
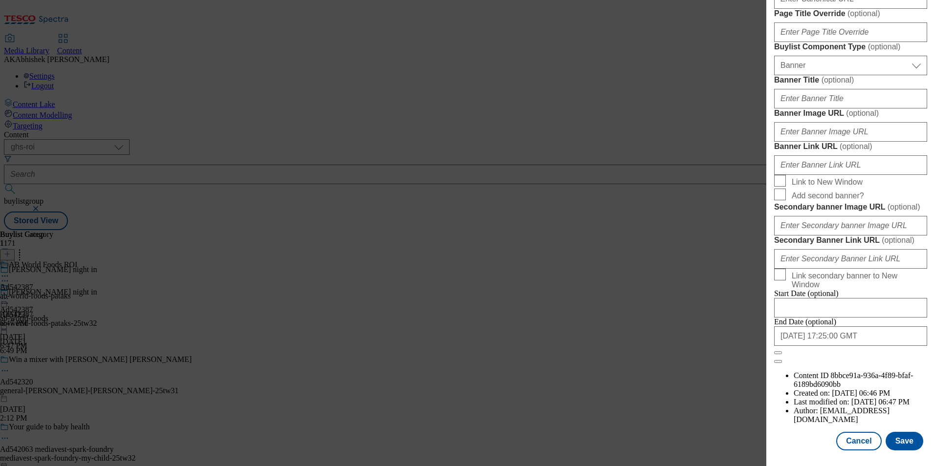
scroll to position [956, 0]
type input "Patak's Butter Chicken Curry Kit 270G"
click at [901, 438] on button "Save" at bounding box center [904, 441] width 38 height 19
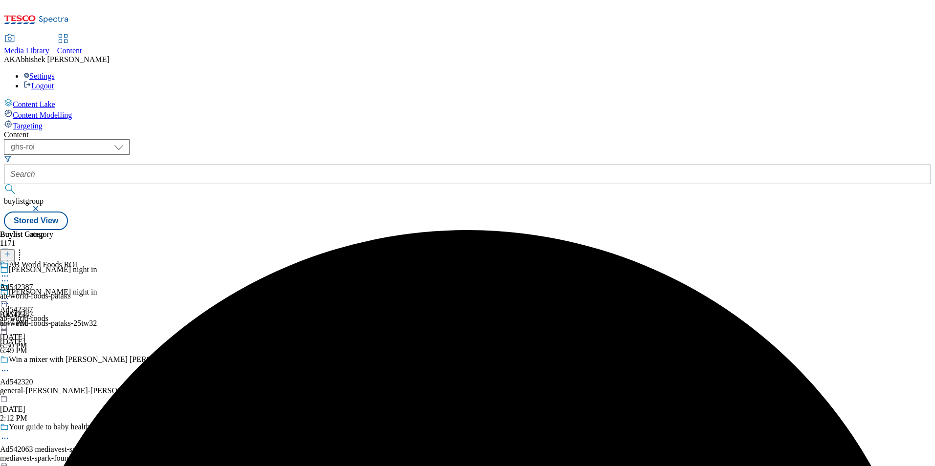
click at [10, 271] on icon at bounding box center [5, 276] width 10 height 10
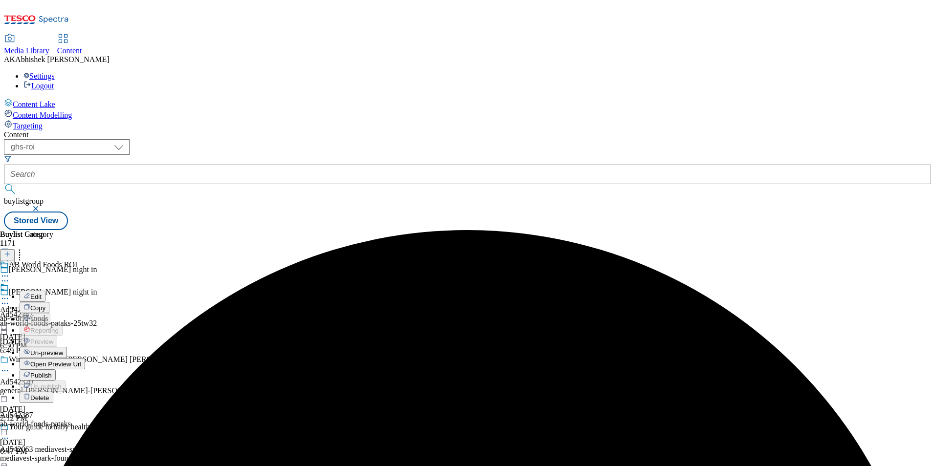
click at [42, 293] on span "Edit" at bounding box center [35, 296] width 11 height 7
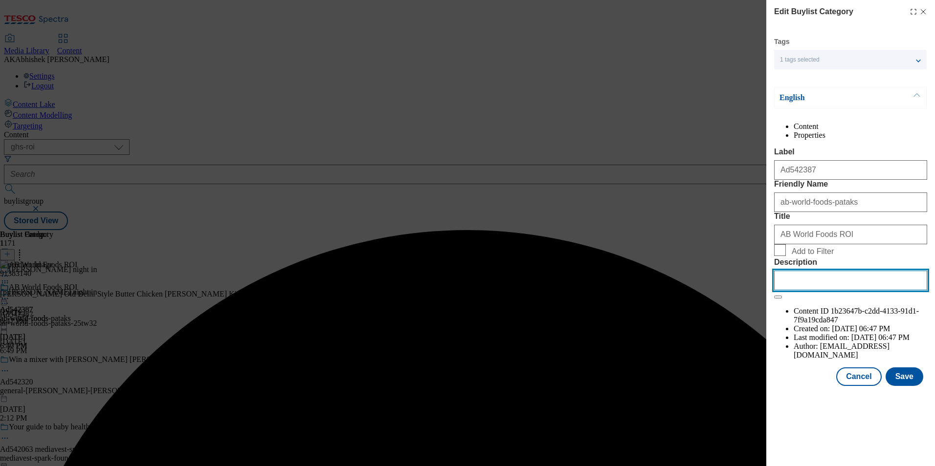
click at [830, 290] on input "Description" at bounding box center [850, 281] width 153 height 20
paste input "Patak's Butter Chicken Curry Kit 270G"
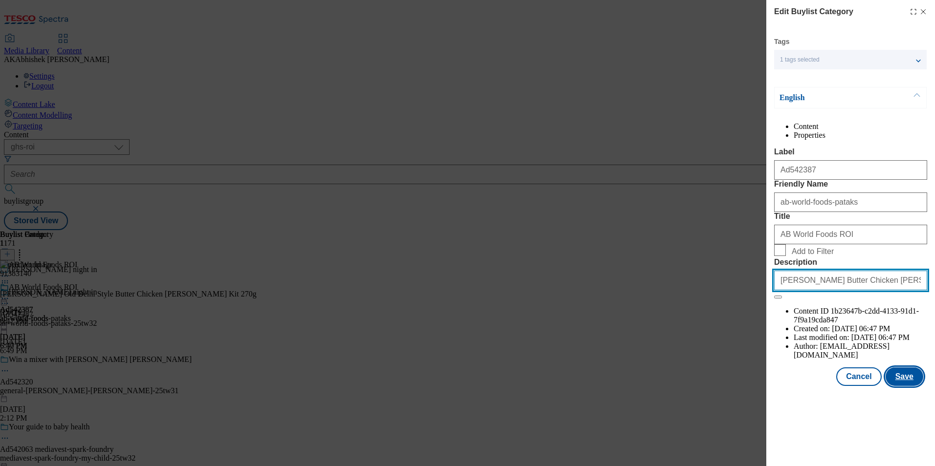
type input "Patak's Butter Chicken Curry Kit 270G"
click at [899, 386] on button "Save" at bounding box center [904, 377] width 38 height 19
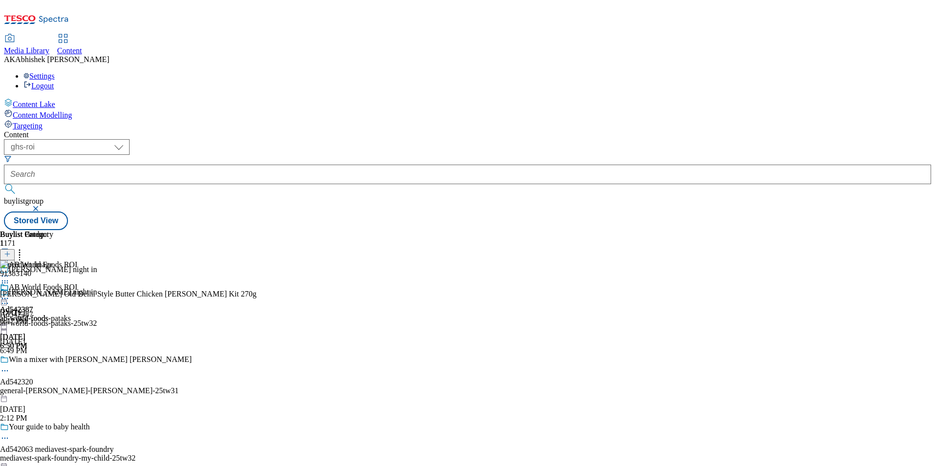
click at [10, 294] on icon at bounding box center [5, 299] width 10 height 10
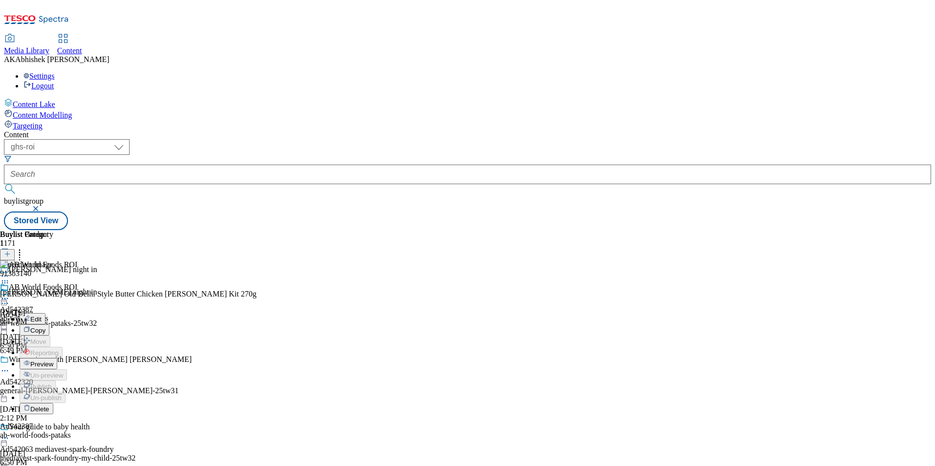
click at [42, 316] on span "Edit" at bounding box center [35, 319] width 11 height 7
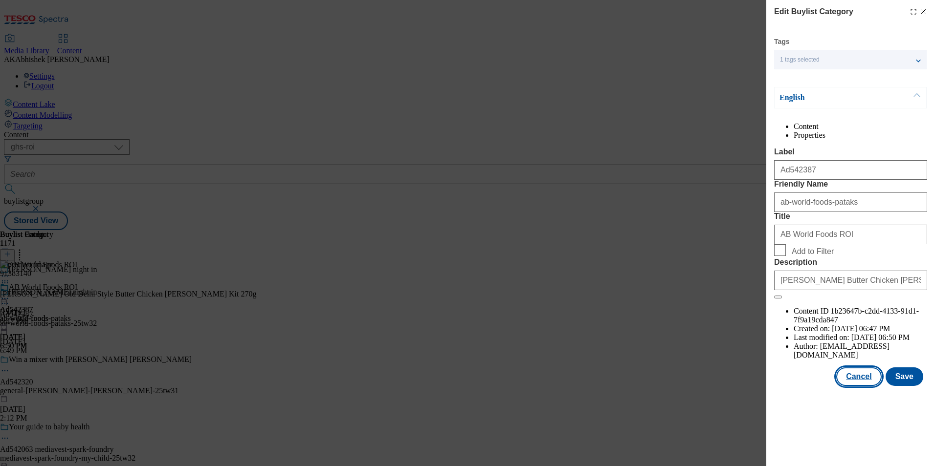
click at [855, 386] on button "Cancel" at bounding box center [858, 377] width 45 height 19
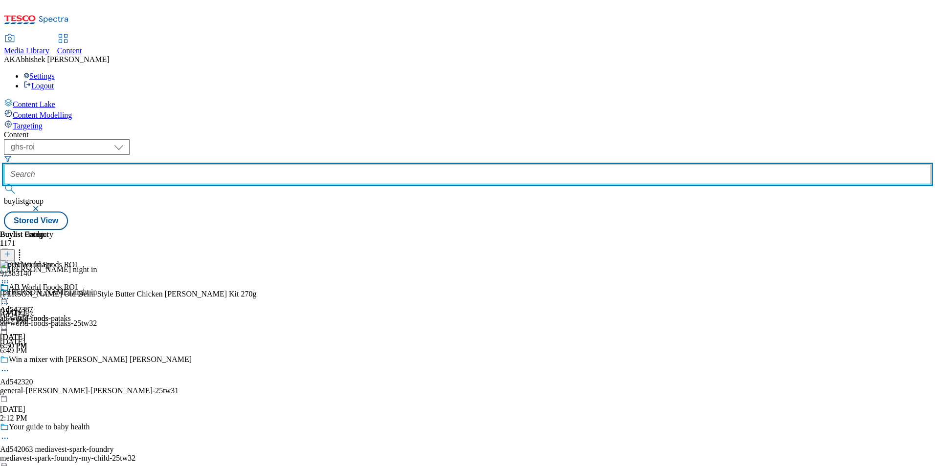
click at [253, 165] on input "text" at bounding box center [467, 175] width 927 height 20
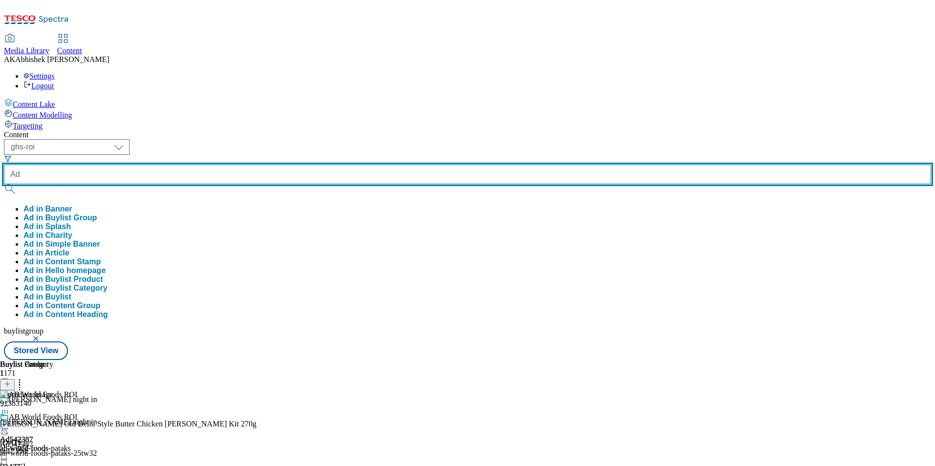
paste input "542272"
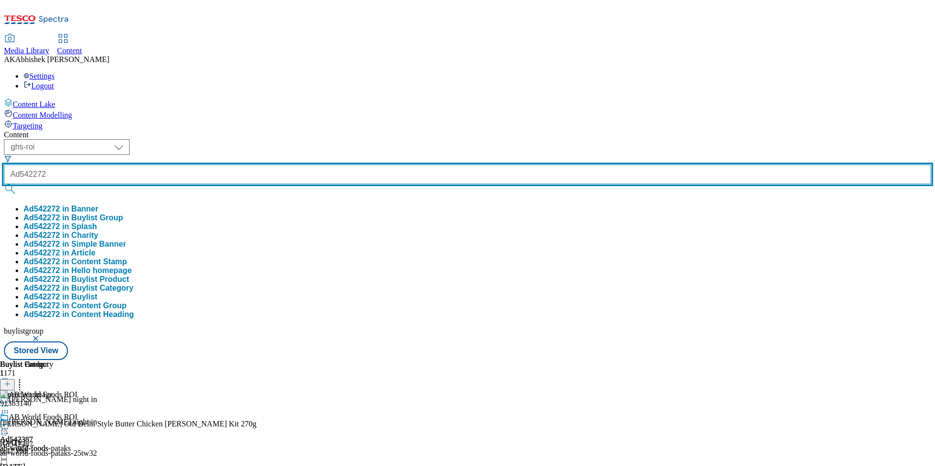
type input "Ad542272"
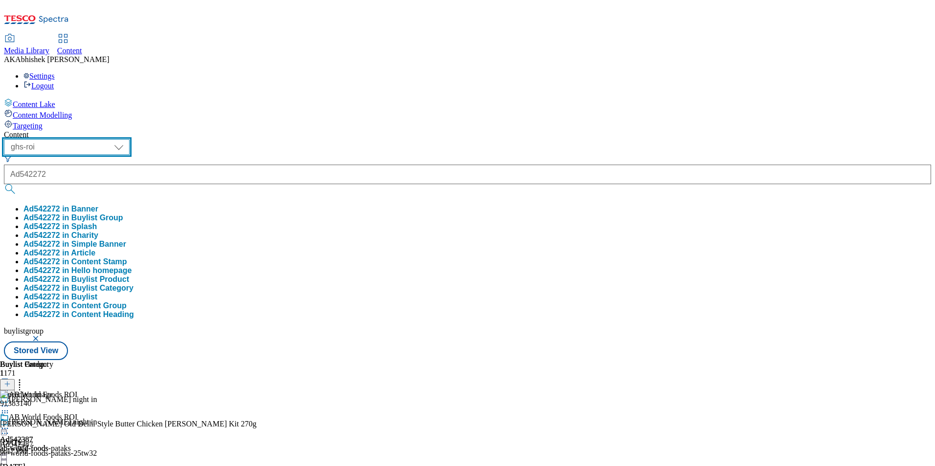
drag, startPoint x: 166, startPoint y: 72, endPoint x: 174, endPoint y: 79, distance: 11.1
click at [130, 139] on select "ghs-roi ghs-uk" at bounding box center [67, 147] width 126 height 16
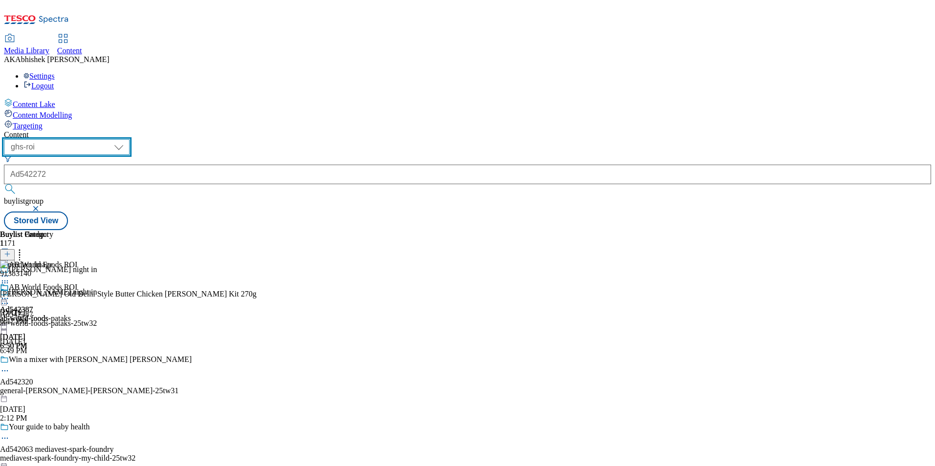
select select "ghs-[GEOGRAPHIC_DATA]"
click at [127, 139] on select "ghs-roi ghs-uk" at bounding box center [67, 147] width 126 height 16
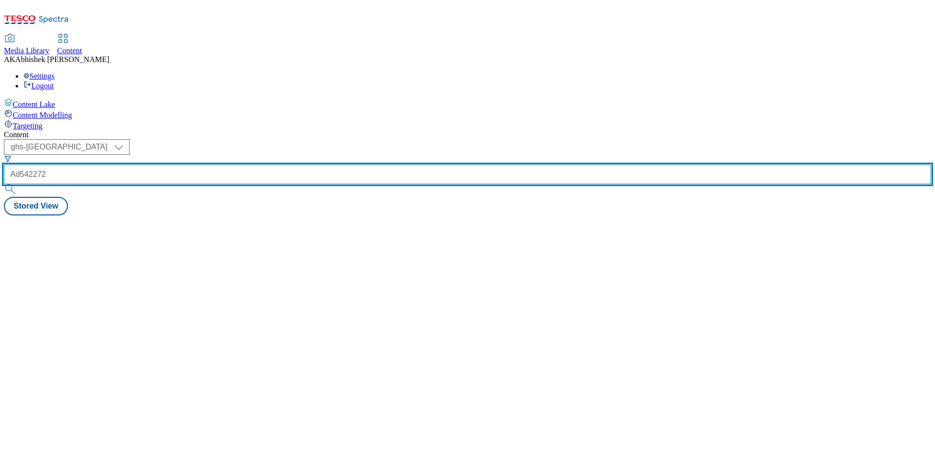
click at [253, 165] on input "Ad542272" at bounding box center [467, 175] width 927 height 20
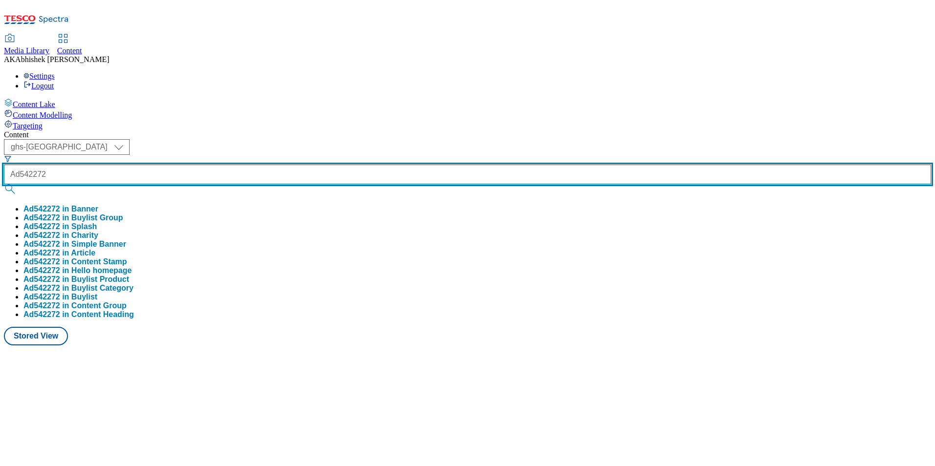
click at [4, 184] on button "submit" at bounding box center [11, 189] width 14 height 10
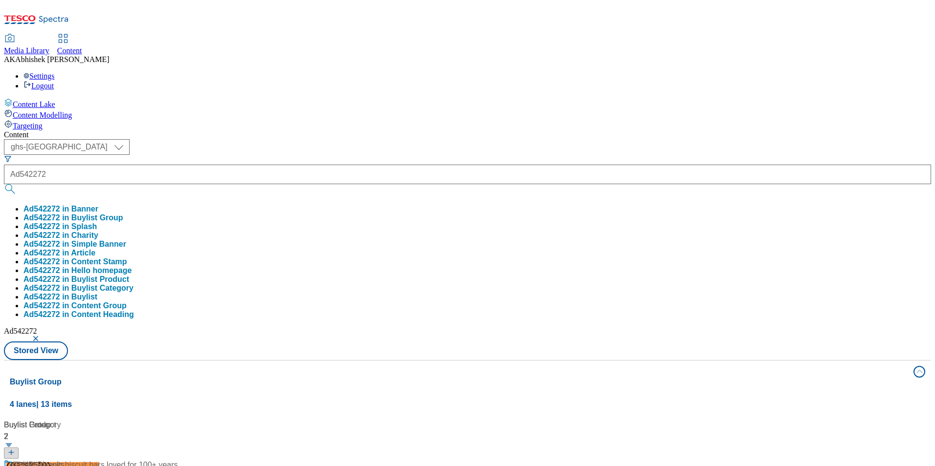
click at [418, 131] on div "Content ( optional ) ghs-roi ghs-uk ghs-uk Ad542272 Ad542272 in Banner Ad542272…" at bounding box center [467, 459] width 927 height 656
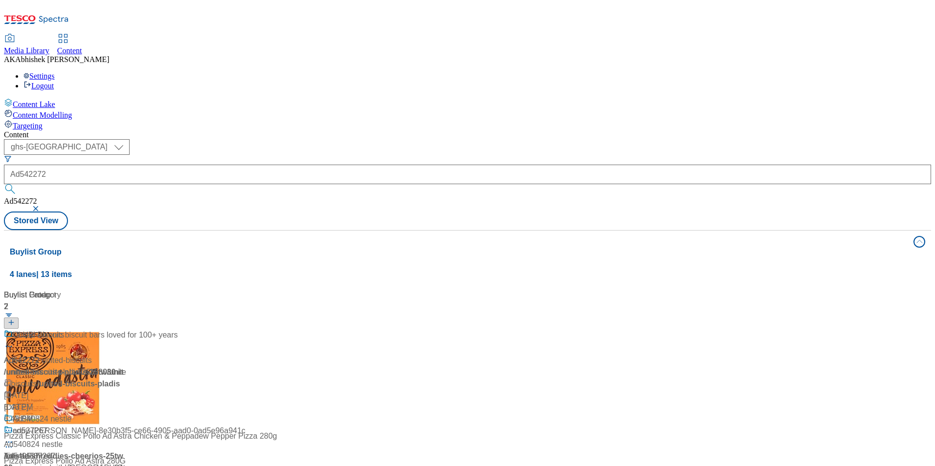
click at [126, 329] on div "Join our CLUB" at bounding box center [65, 341] width 122 height 25
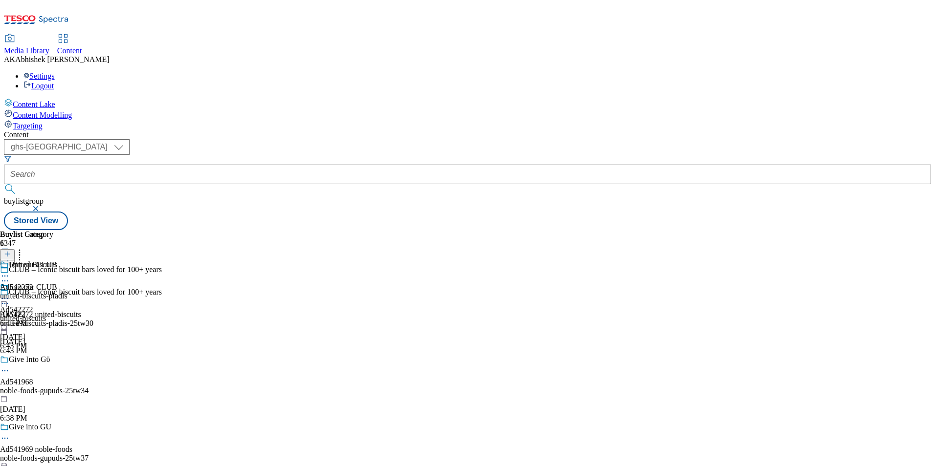
click at [10, 299] on icon at bounding box center [5, 304] width 10 height 10
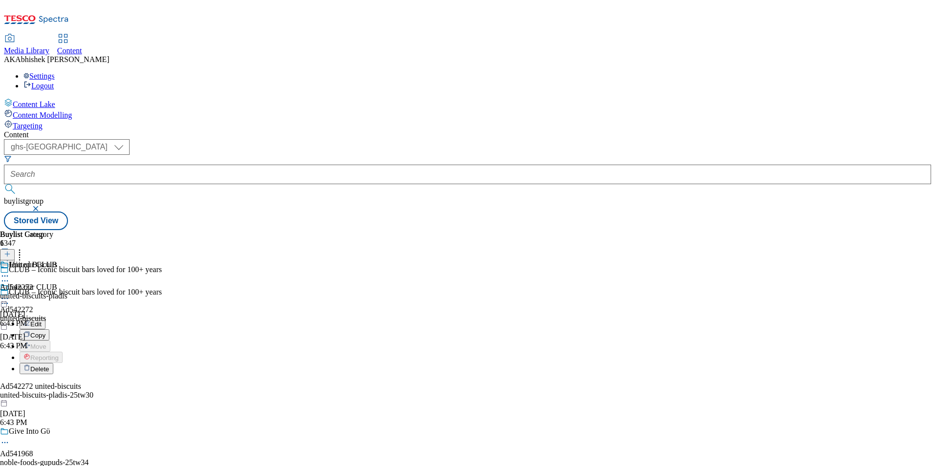
click at [42, 321] on span "Edit" at bounding box center [35, 324] width 11 height 7
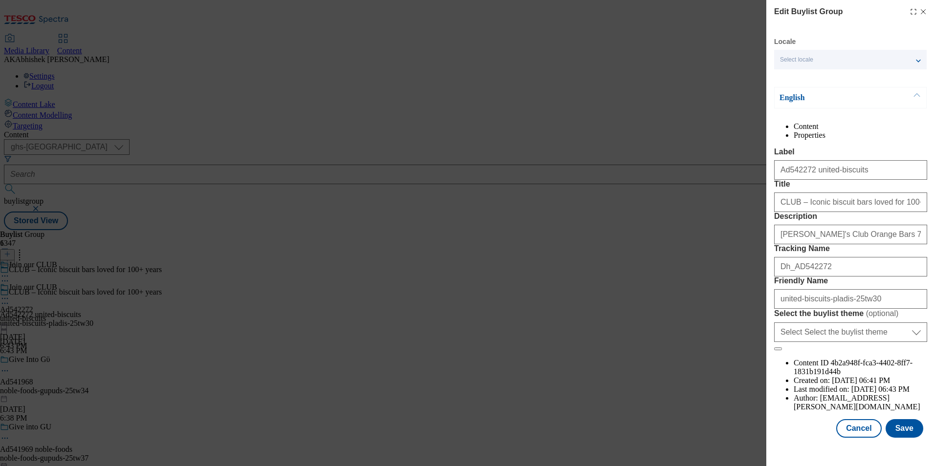
scroll to position [33, 0]
click at [787, 277] on input "Dh_AD542272" at bounding box center [850, 267] width 153 height 20
type input "DH_AD542272"
click at [899, 438] on button "Save" at bounding box center [904, 428] width 38 height 19
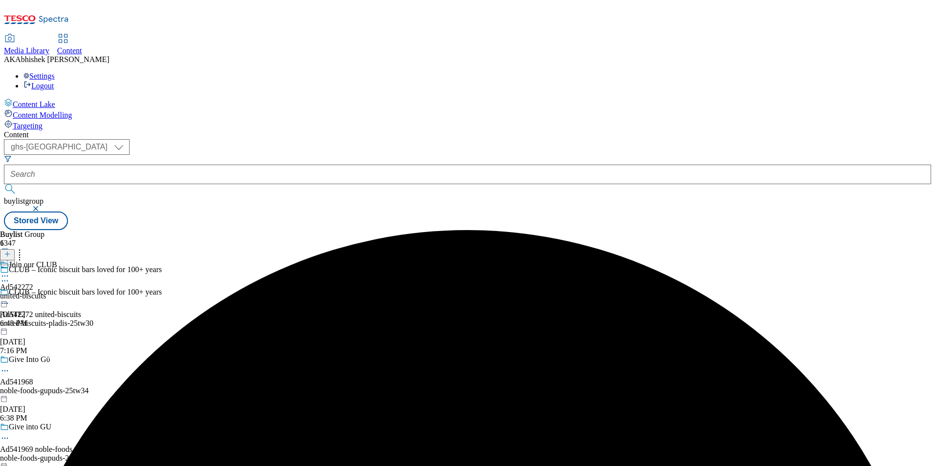
click at [8, 276] on circle at bounding box center [7, 276] width 1 height 1
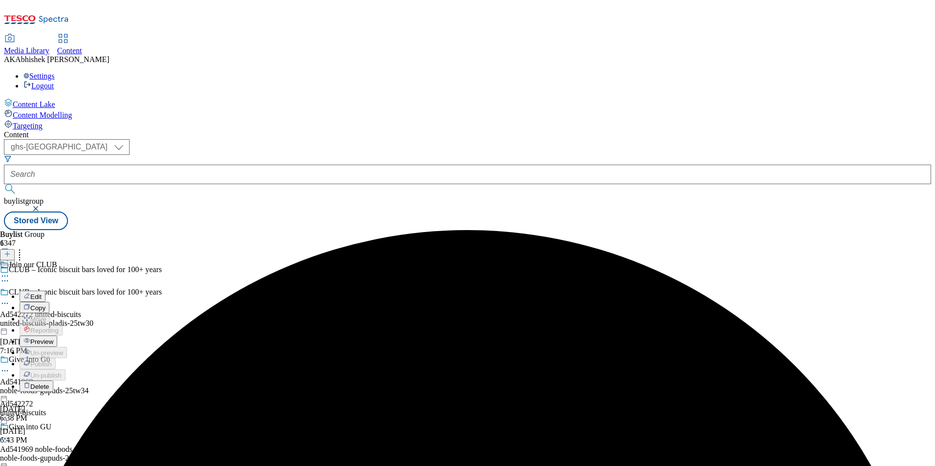
click at [42, 293] on span "Edit" at bounding box center [35, 296] width 11 height 7
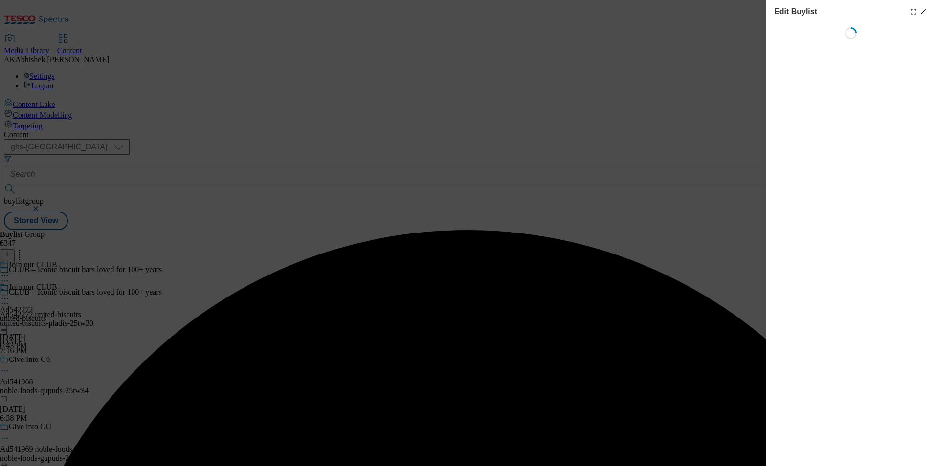
select select "tactical"
select select "supplier funded short term 1-3 weeks"
select select "dunnhumby"
select select "Banner"
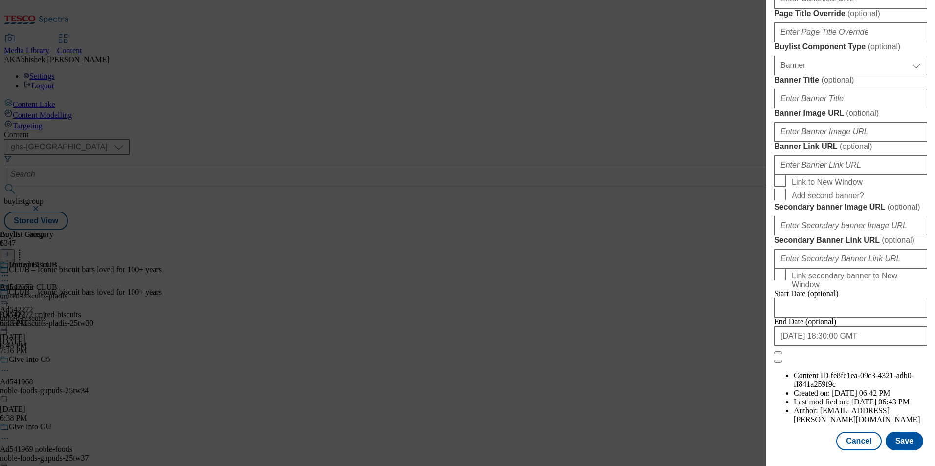
scroll to position [1007, 0]
click at [887, 346] on input "2025-12-05 18:30:00 GMT" at bounding box center [850, 337] width 153 height 20
select select "2025"
select select "December"
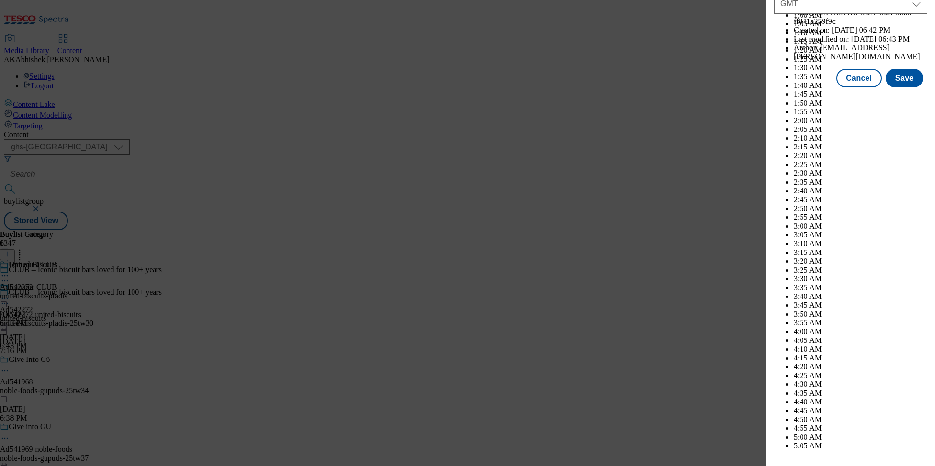
scroll to position [4010, 0]
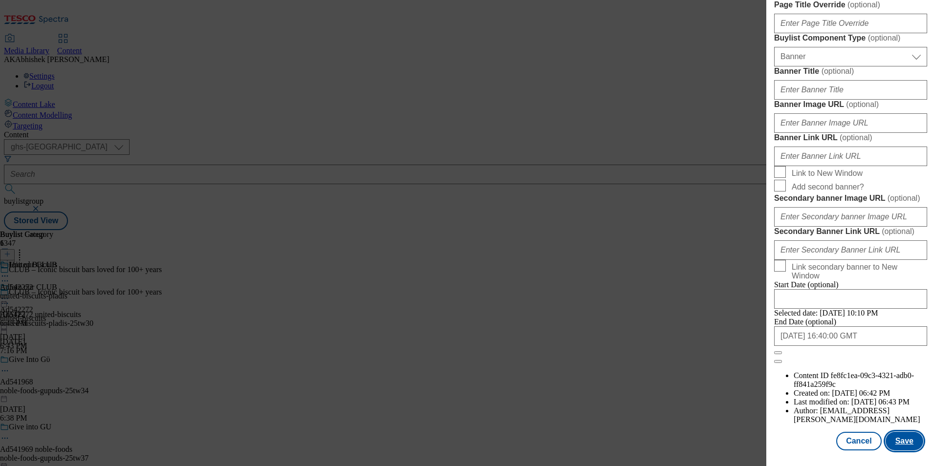
click at [906, 440] on button "Save" at bounding box center [904, 441] width 38 height 19
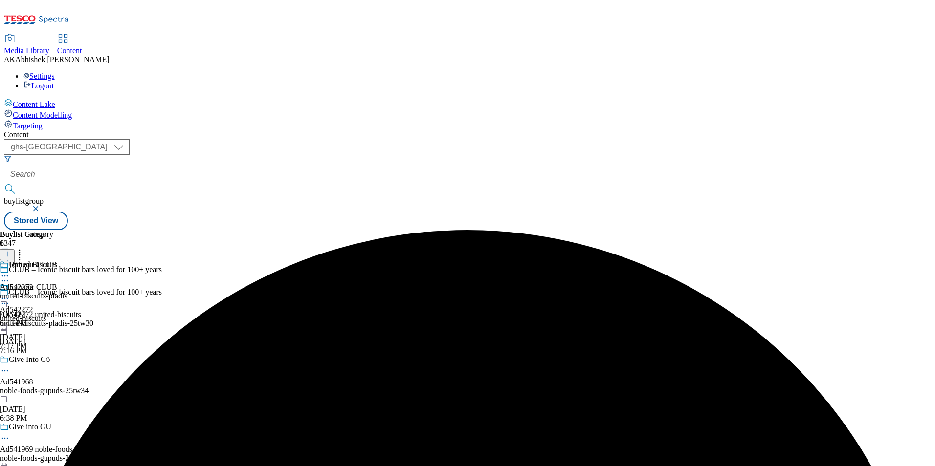
click at [10, 271] on icon at bounding box center [5, 276] width 10 height 10
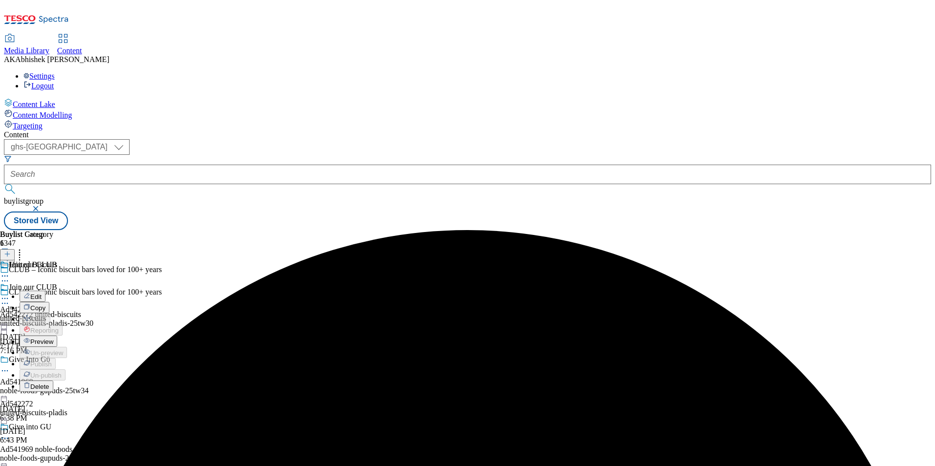
click at [42, 293] on span "Edit" at bounding box center [35, 296] width 11 height 7
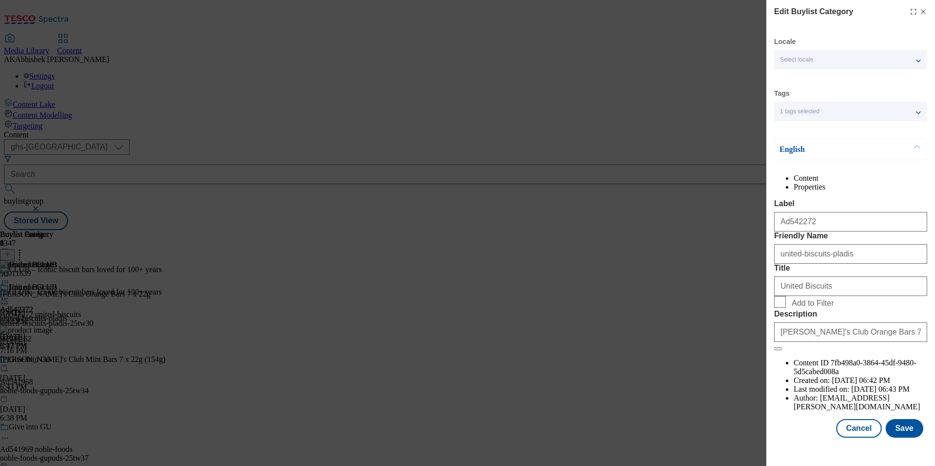
scroll to position [15, 0]
click at [902, 433] on button "Save" at bounding box center [904, 428] width 38 height 19
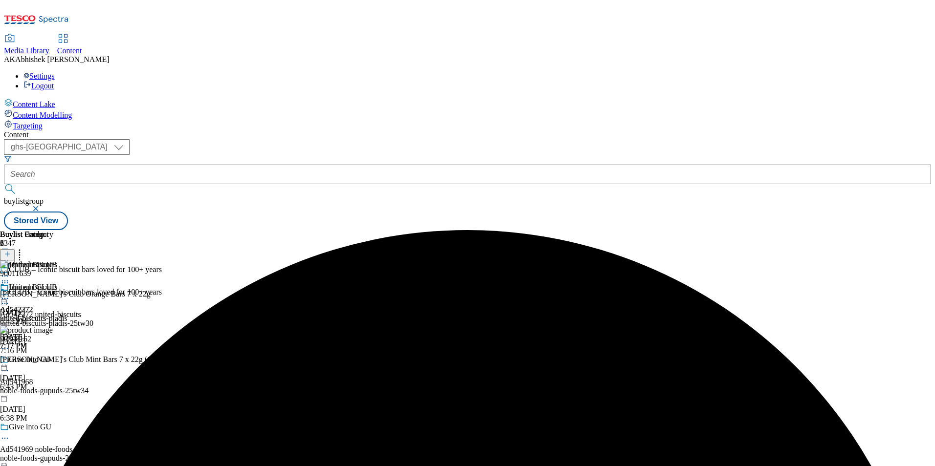
click at [10, 294] on icon at bounding box center [5, 299] width 10 height 10
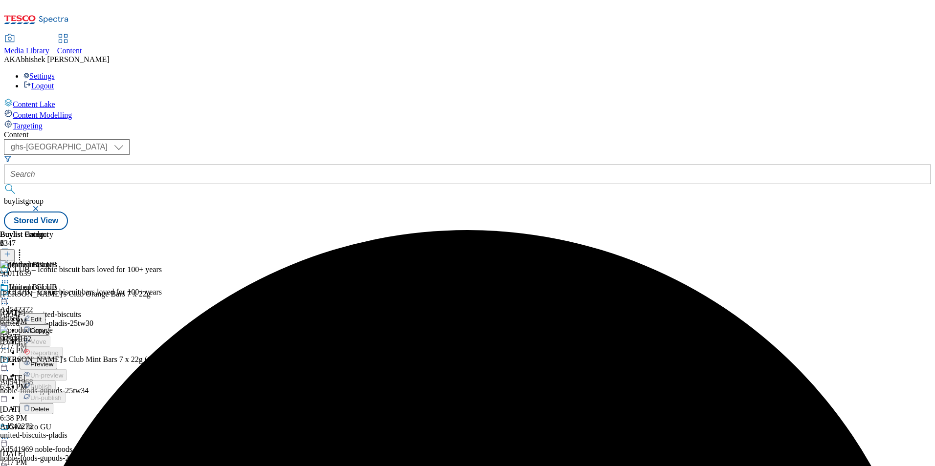
click at [53, 361] on span "Preview" at bounding box center [41, 364] width 23 height 7
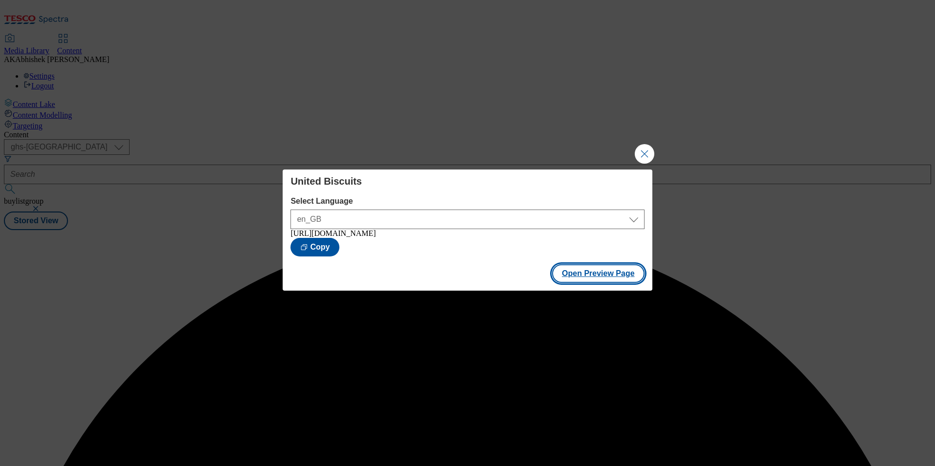
click at [582, 277] on button "Open Preview Page" at bounding box center [598, 273] width 92 height 19
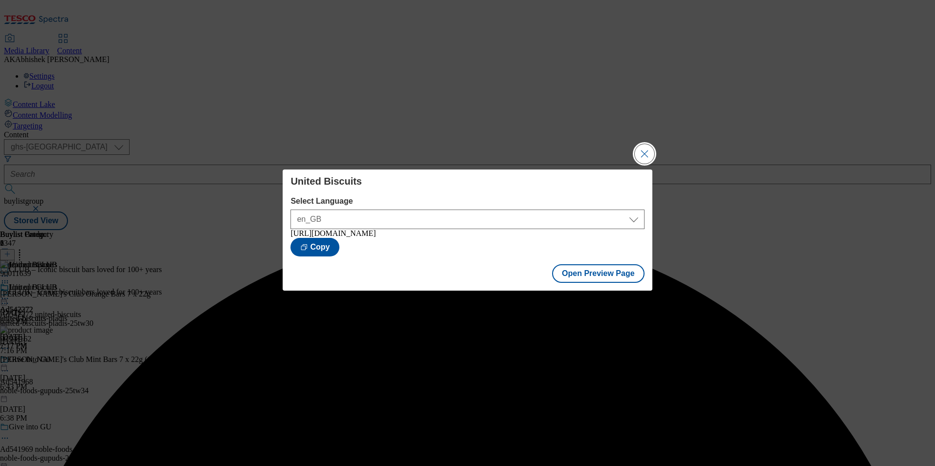
click at [641, 148] on button "Close Modal" at bounding box center [644, 154] width 20 height 20
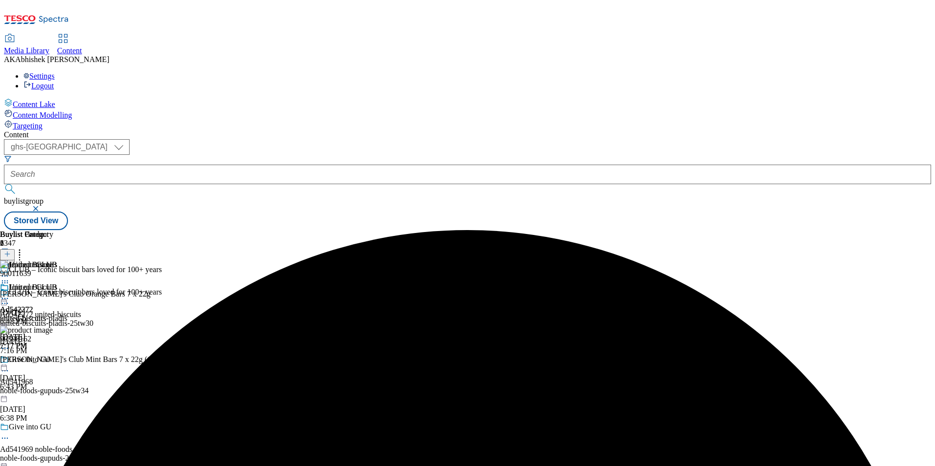
click at [10, 294] on icon at bounding box center [5, 299] width 10 height 10
click at [52, 394] on span "Publish" at bounding box center [41, 397] width 22 height 7
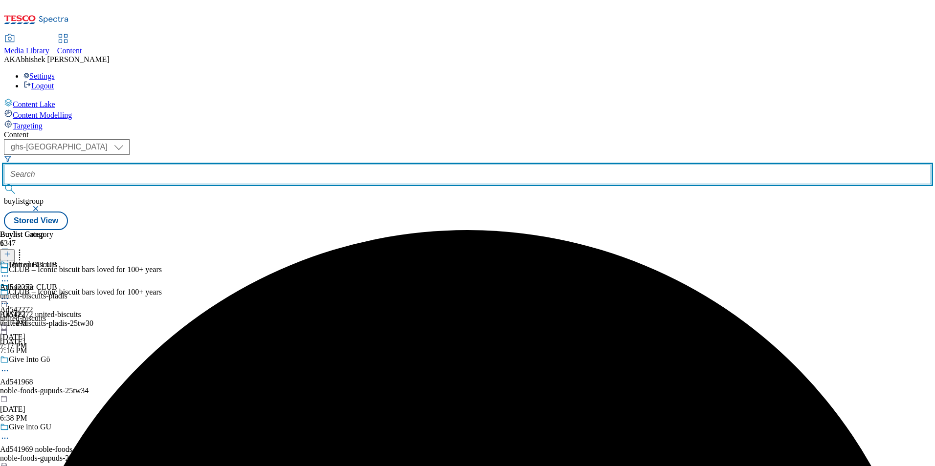
click at [253, 165] on input "text" at bounding box center [467, 175] width 927 height 20
click at [4, 184] on button "submit" at bounding box center [11, 189] width 14 height 10
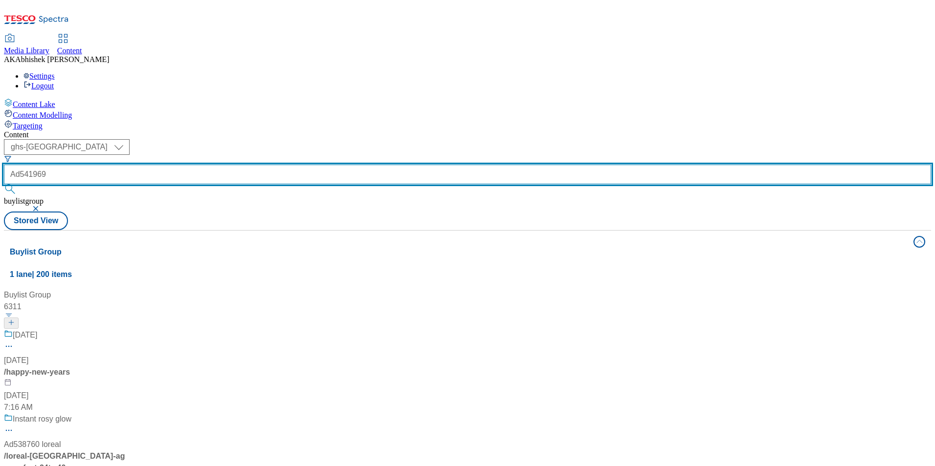
type input "Ad541969"
click at [4, 184] on button "submit" at bounding box center [11, 189] width 14 height 10
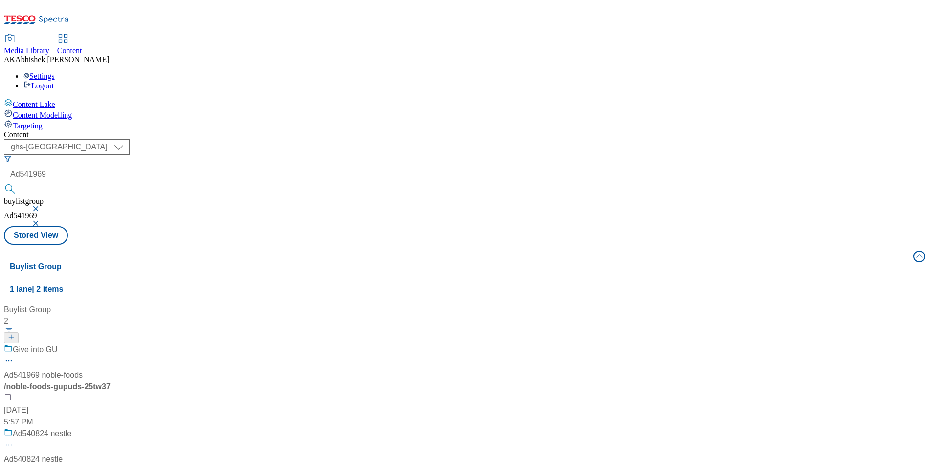
click at [126, 344] on div "Give into GU" at bounding box center [65, 356] width 122 height 25
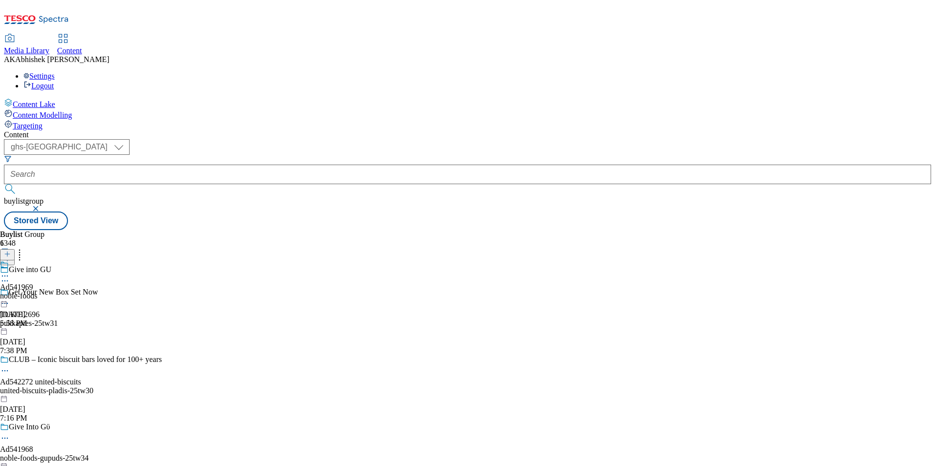
click at [10, 276] on icon at bounding box center [5, 281] width 10 height 10
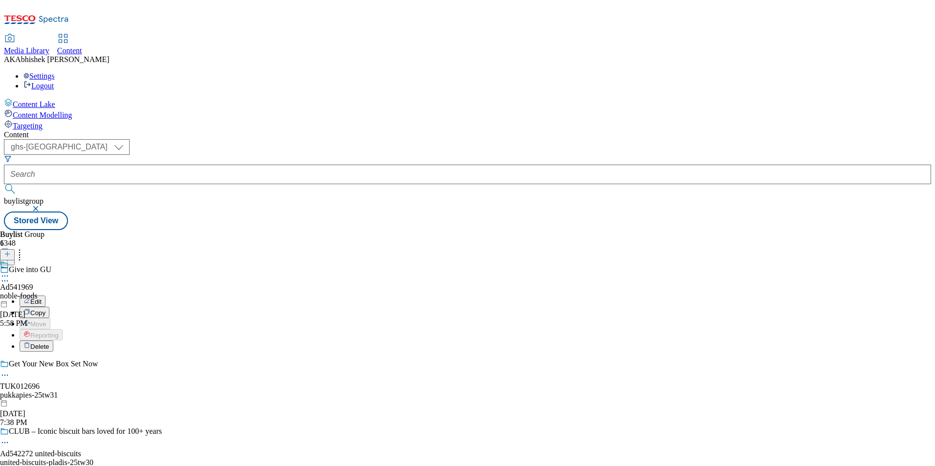
click at [45, 296] on button "Edit" at bounding box center [33, 301] width 26 height 11
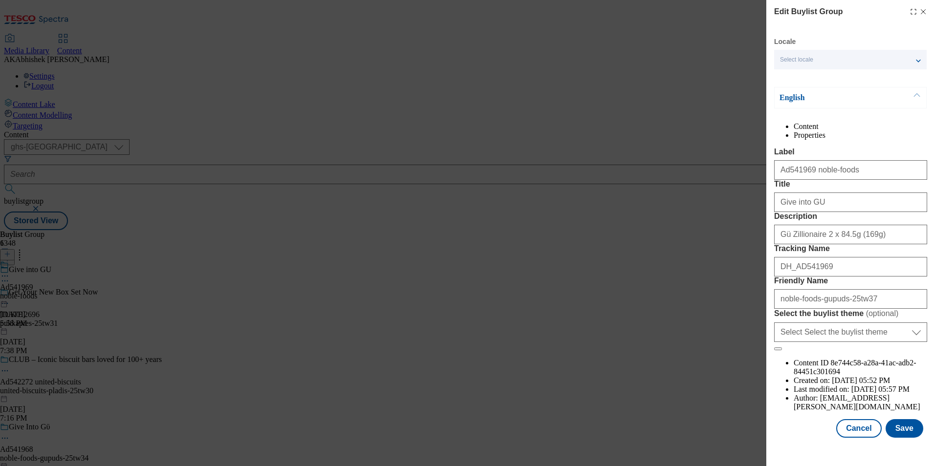
scroll to position [33, 0]
click at [777, 244] on input "Gü Zillionaire 2 x 84.5g (169g)" at bounding box center [850, 235] width 153 height 20
drag, startPoint x: 805, startPoint y: 208, endPoint x: 833, endPoint y: 207, distance: 28.9
click at [833, 207] on input "Give into GU" at bounding box center [850, 203] width 153 height 20
paste input "ü"
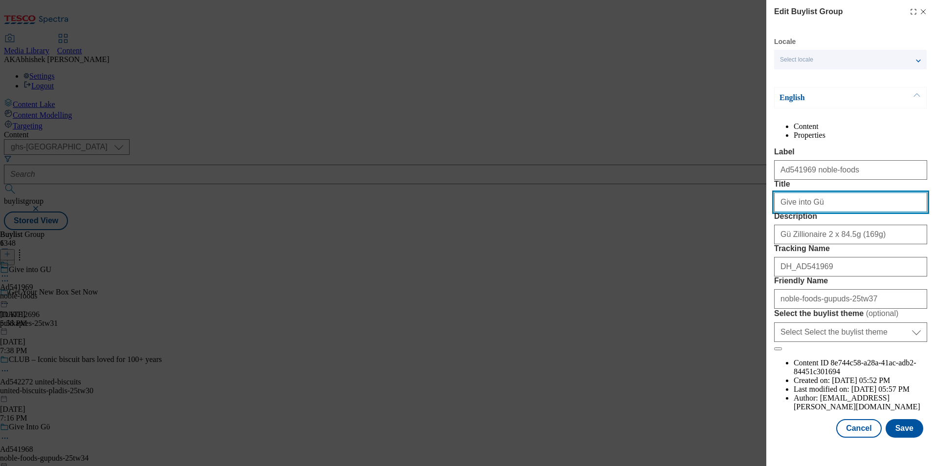
type input "Give into Gü"
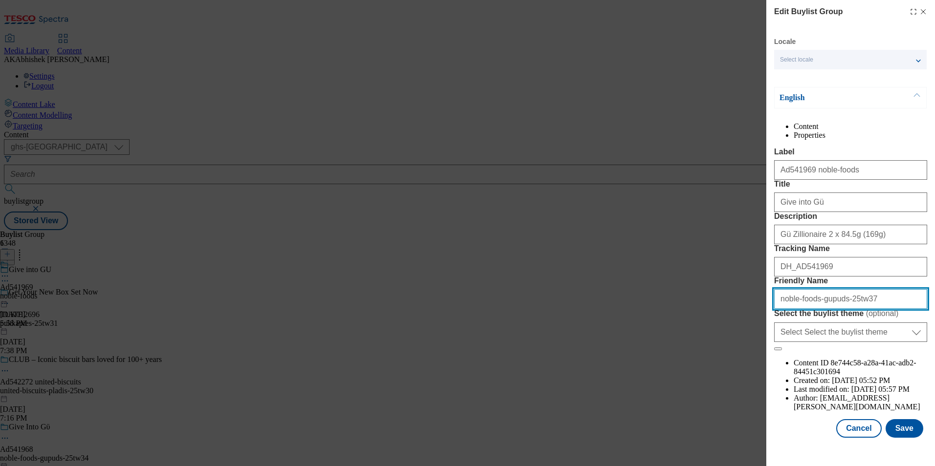
click at [823, 309] on input "noble-foods-gupuds-25tw37" at bounding box center [850, 299] width 153 height 20
type input "noble-foods-gu-puds-25tw37"
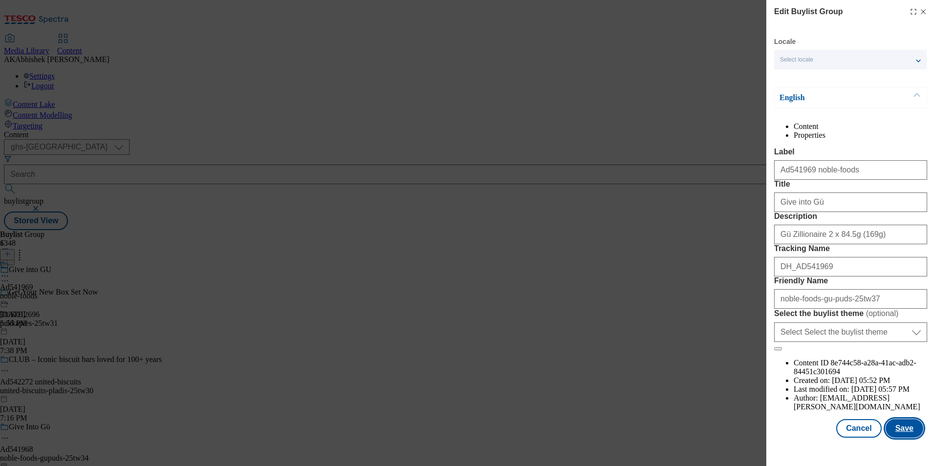
click at [901, 436] on button "Save" at bounding box center [904, 428] width 38 height 19
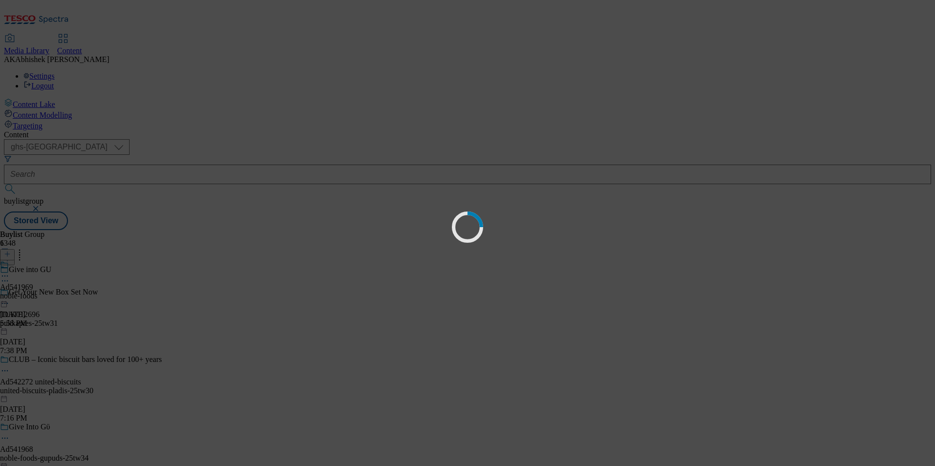
scroll to position [0, 0]
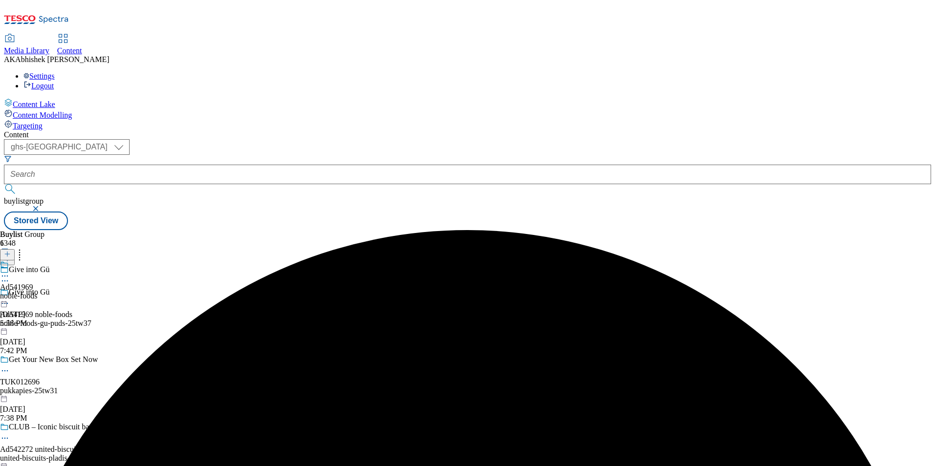
click at [10, 271] on icon at bounding box center [5, 276] width 10 height 10
click at [42, 293] on span "Edit" at bounding box center [35, 296] width 11 height 7
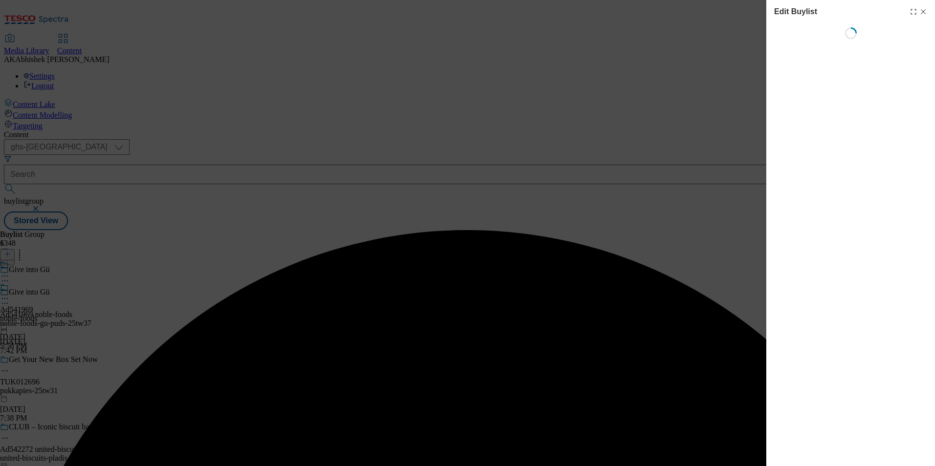
select select "tactical"
select select "supplier funded short term 1-3 weeks"
select select "dunnhumby"
select select "Banner"
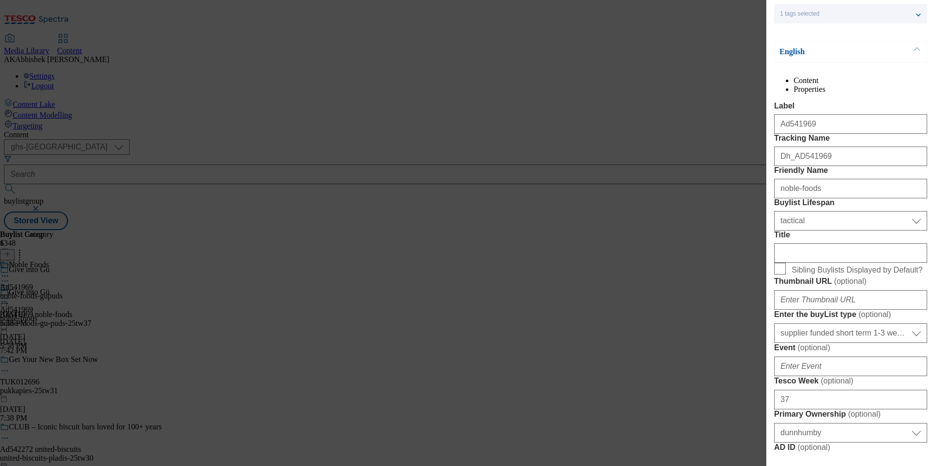
scroll to position [147, 0]
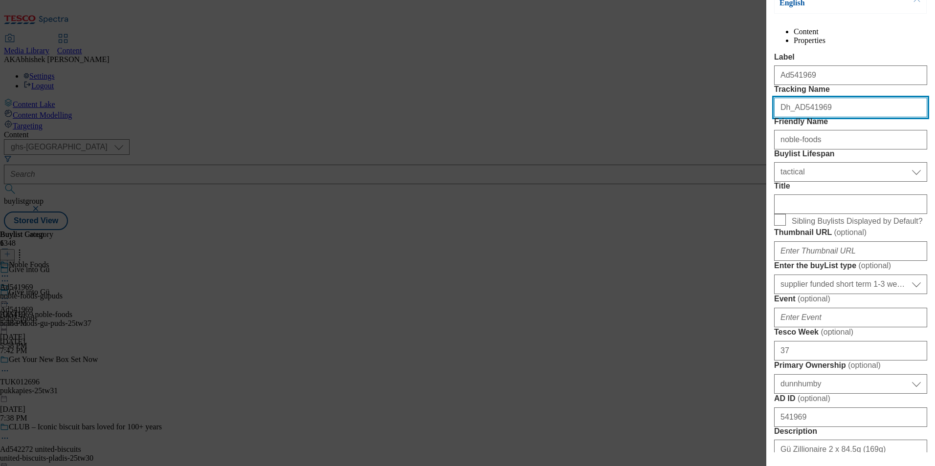
click at [787, 117] on input "Dh_AD541969" at bounding box center [850, 108] width 153 height 20
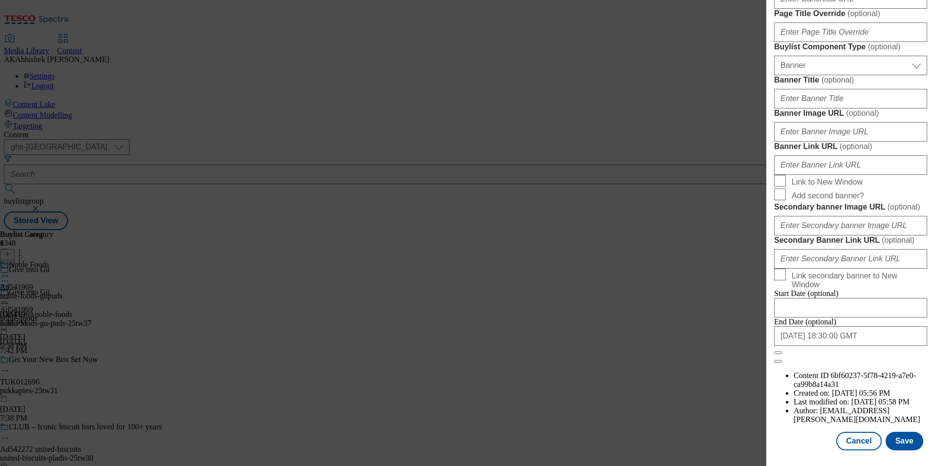
scroll to position [1007, 0]
type input "DH_AD541969"
drag, startPoint x: 878, startPoint y: 398, endPoint x: 883, endPoint y: 397, distance: 5.1
click at [878, 346] on input "2026-01-23 18:30:00 GMT" at bounding box center [850, 337] width 153 height 20
select select "2026"
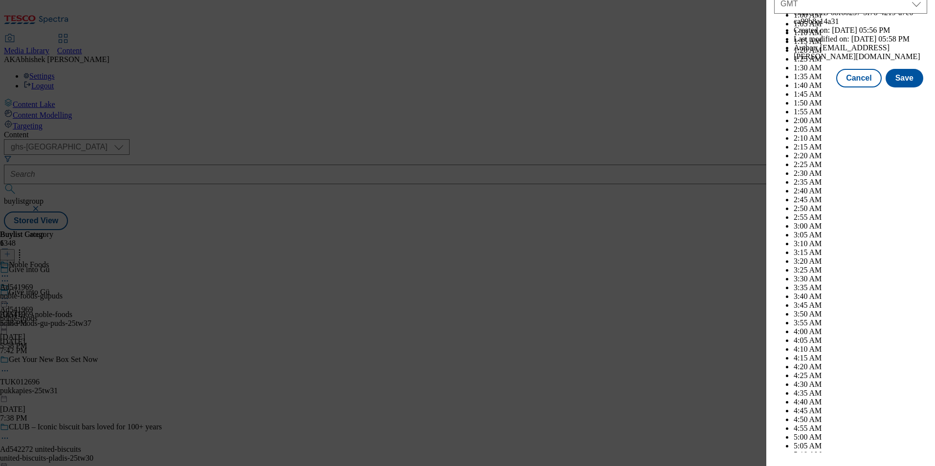
scroll to position [4010, 0]
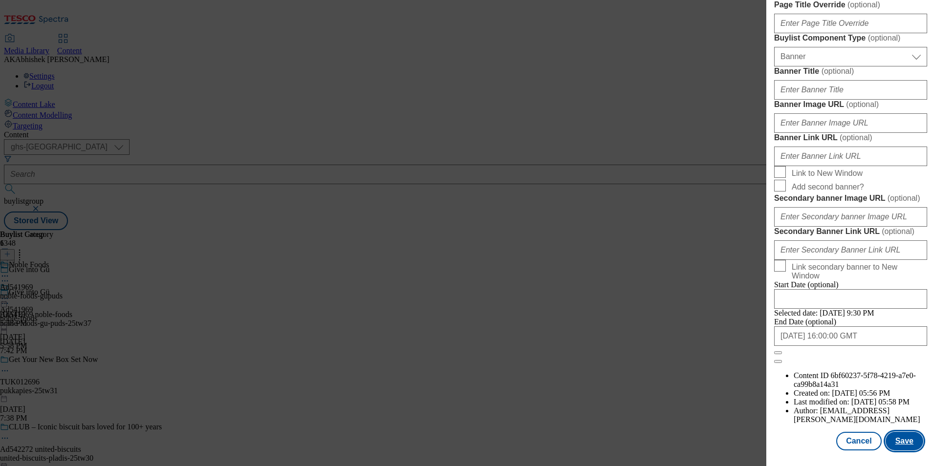
click at [900, 442] on button "Save" at bounding box center [904, 441] width 38 height 19
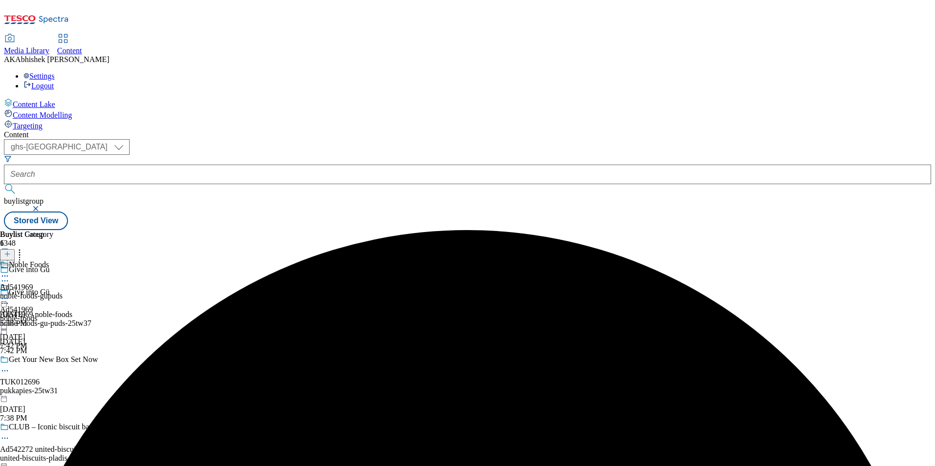
click at [10, 299] on icon at bounding box center [5, 304] width 10 height 10
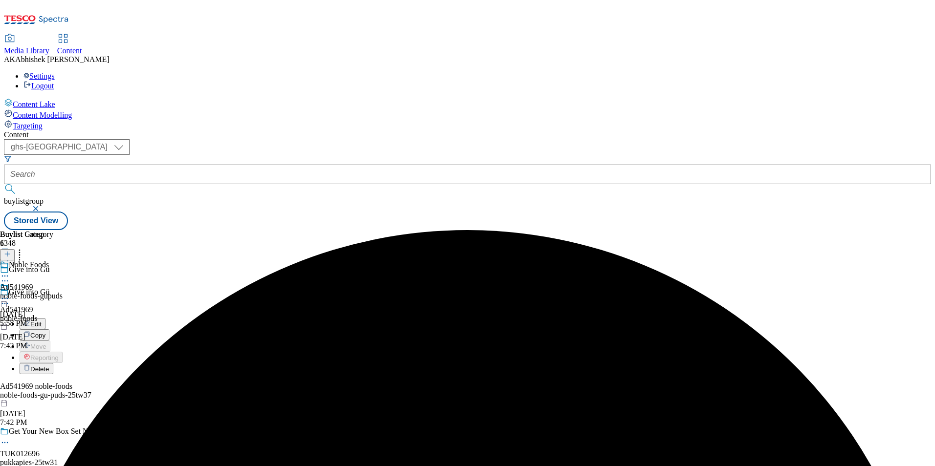
click at [42, 321] on span "Edit" at bounding box center [35, 324] width 11 height 7
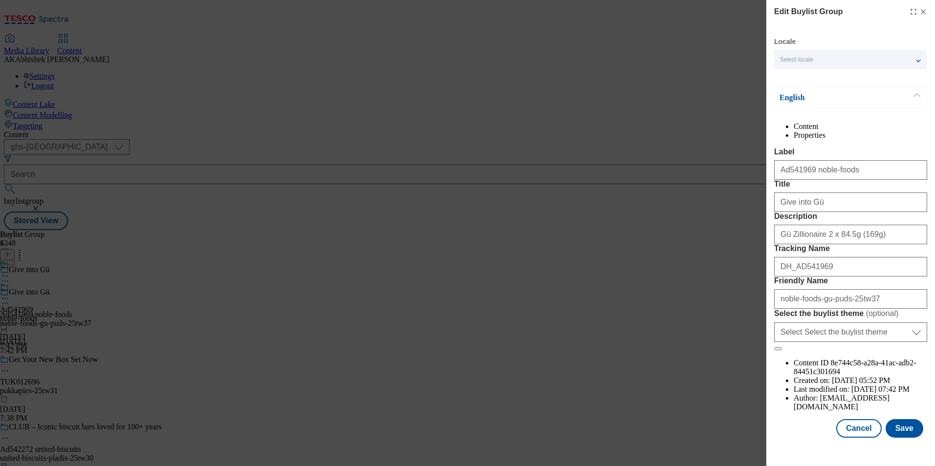
scroll to position [33, 0]
click at [852, 438] on button "Cancel" at bounding box center [858, 428] width 45 height 19
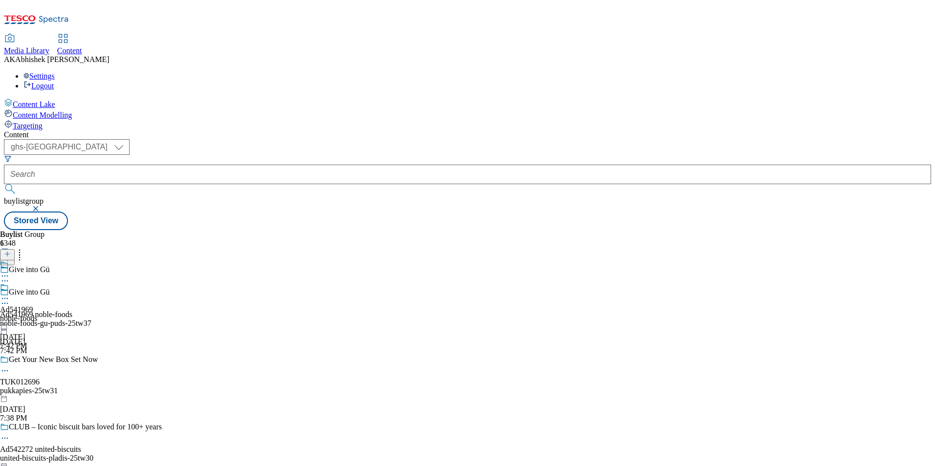
scroll to position [0, 0]
click at [37, 314] on div "noble-foods" at bounding box center [18, 318] width 37 height 9
click at [10, 271] on icon at bounding box center [5, 276] width 10 height 10
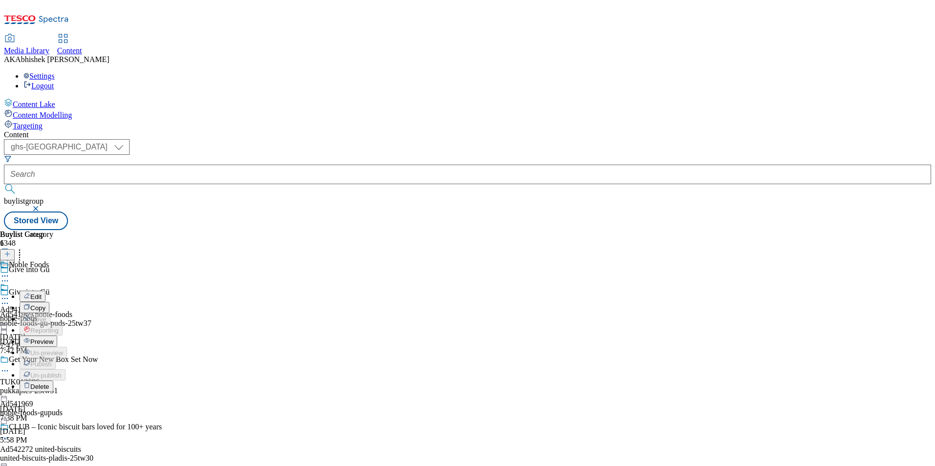
click at [42, 293] on span "Edit" at bounding box center [35, 296] width 11 height 7
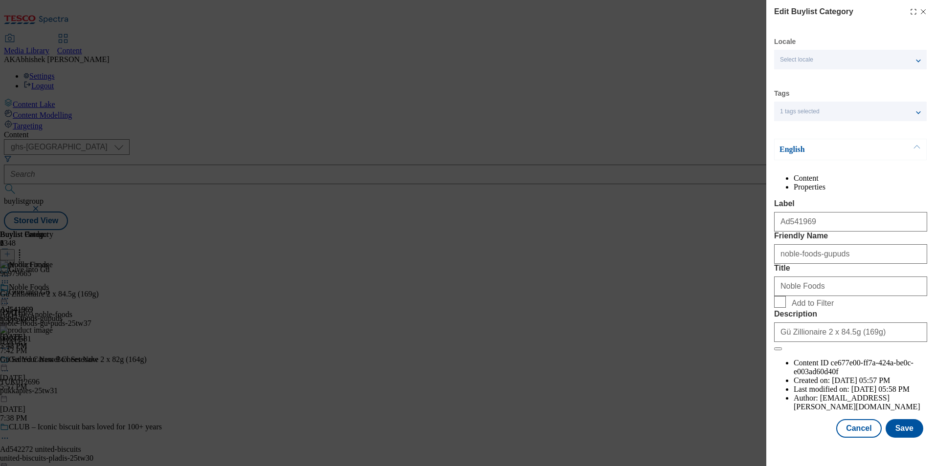
scroll to position [15, 0]
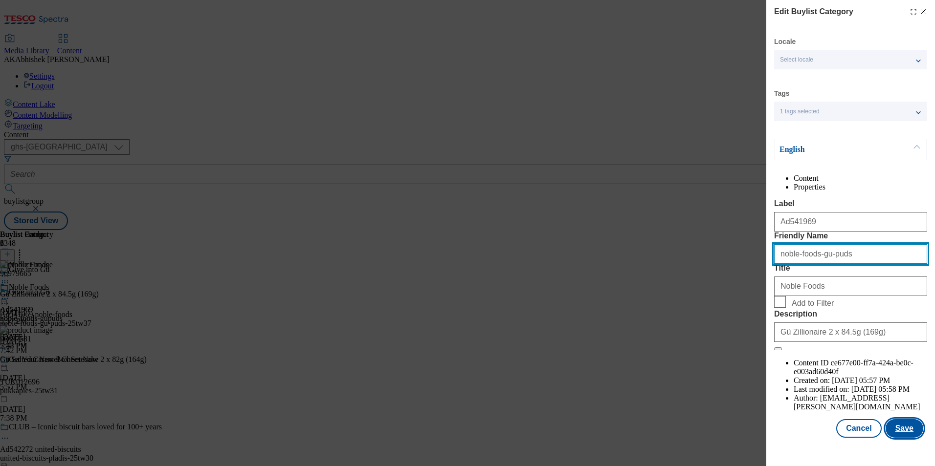
type input "noble-foods-gu-puds"
click at [900, 438] on button "Save" at bounding box center [904, 428] width 38 height 19
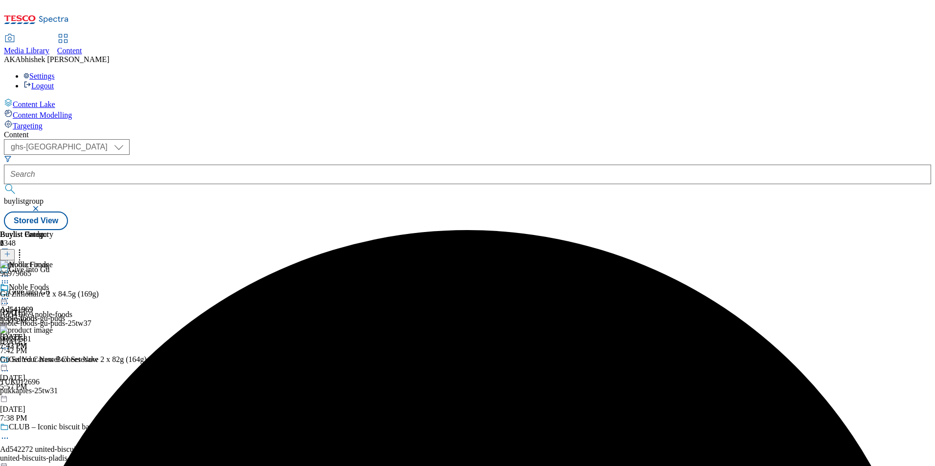
click at [6, 298] on circle at bounding box center [4, 298] width 1 height 1
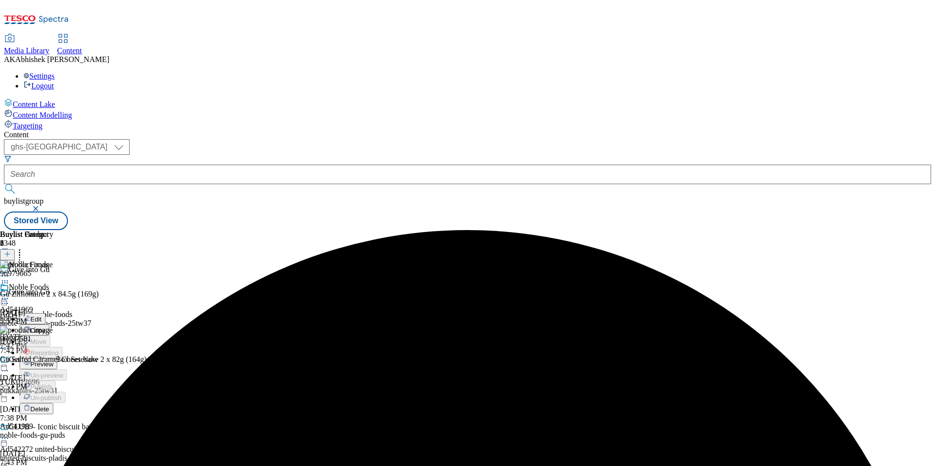
click at [53, 361] on span "Preview" at bounding box center [41, 364] width 23 height 7
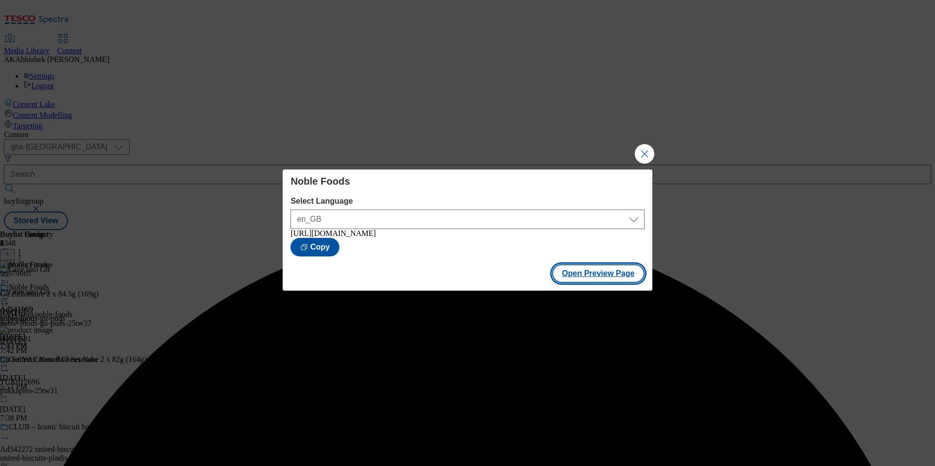
click at [618, 277] on button "Open Preview Page" at bounding box center [598, 273] width 92 height 19
click at [651, 145] on button "Close Modal" at bounding box center [644, 154] width 20 height 20
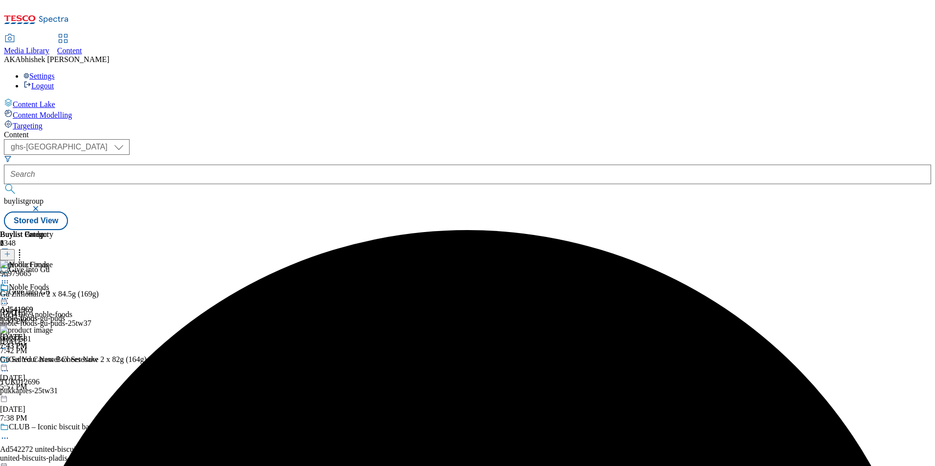
click at [10, 294] on icon at bounding box center [5, 299] width 10 height 10
click at [52, 394] on span "Publish" at bounding box center [41, 397] width 22 height 7
